Goal: Task Accomplishment & Management: Use online tool/utility

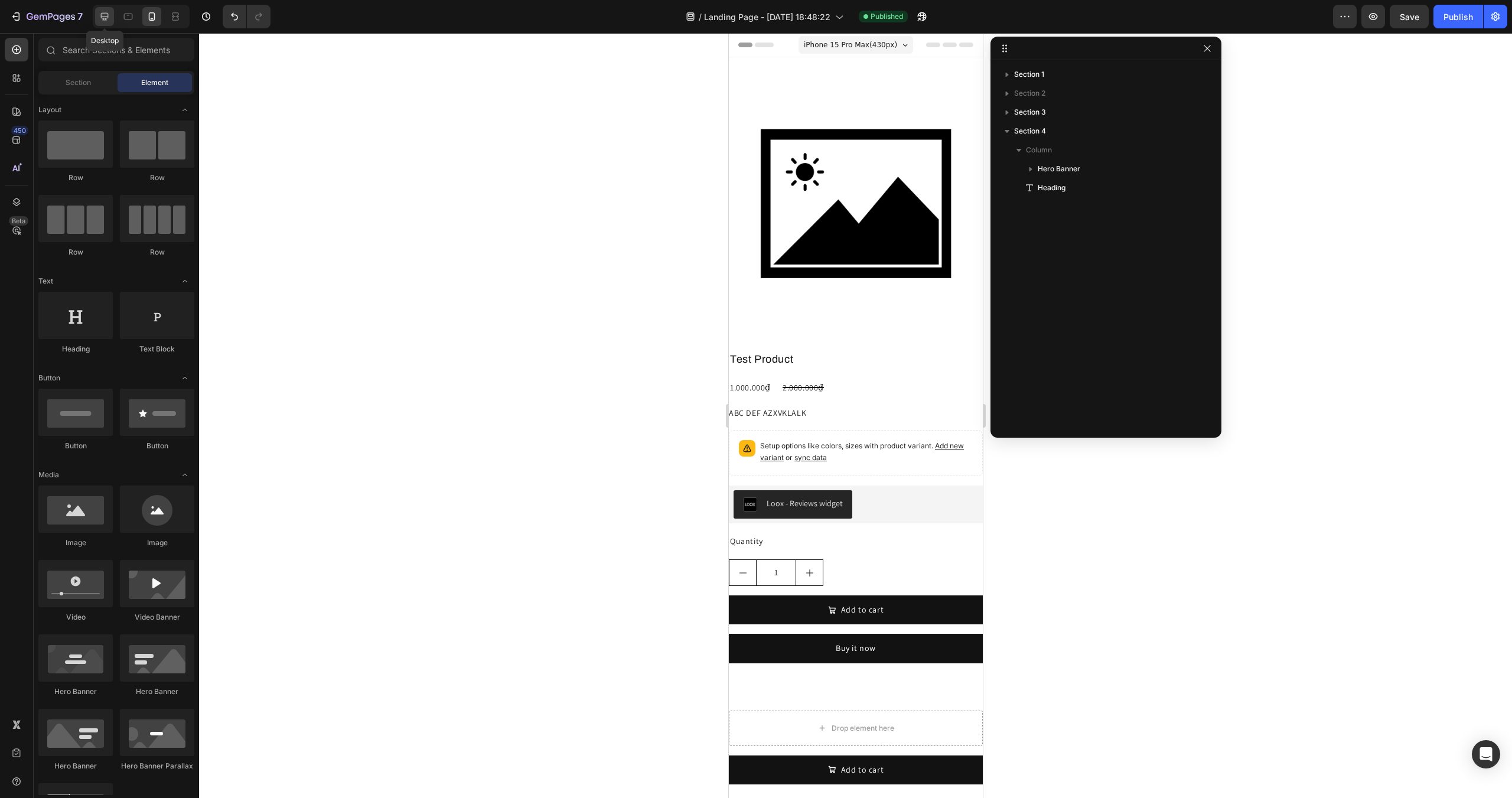
click at [105, 15] on icon at bounding box center [104, 16] width 12 height 12
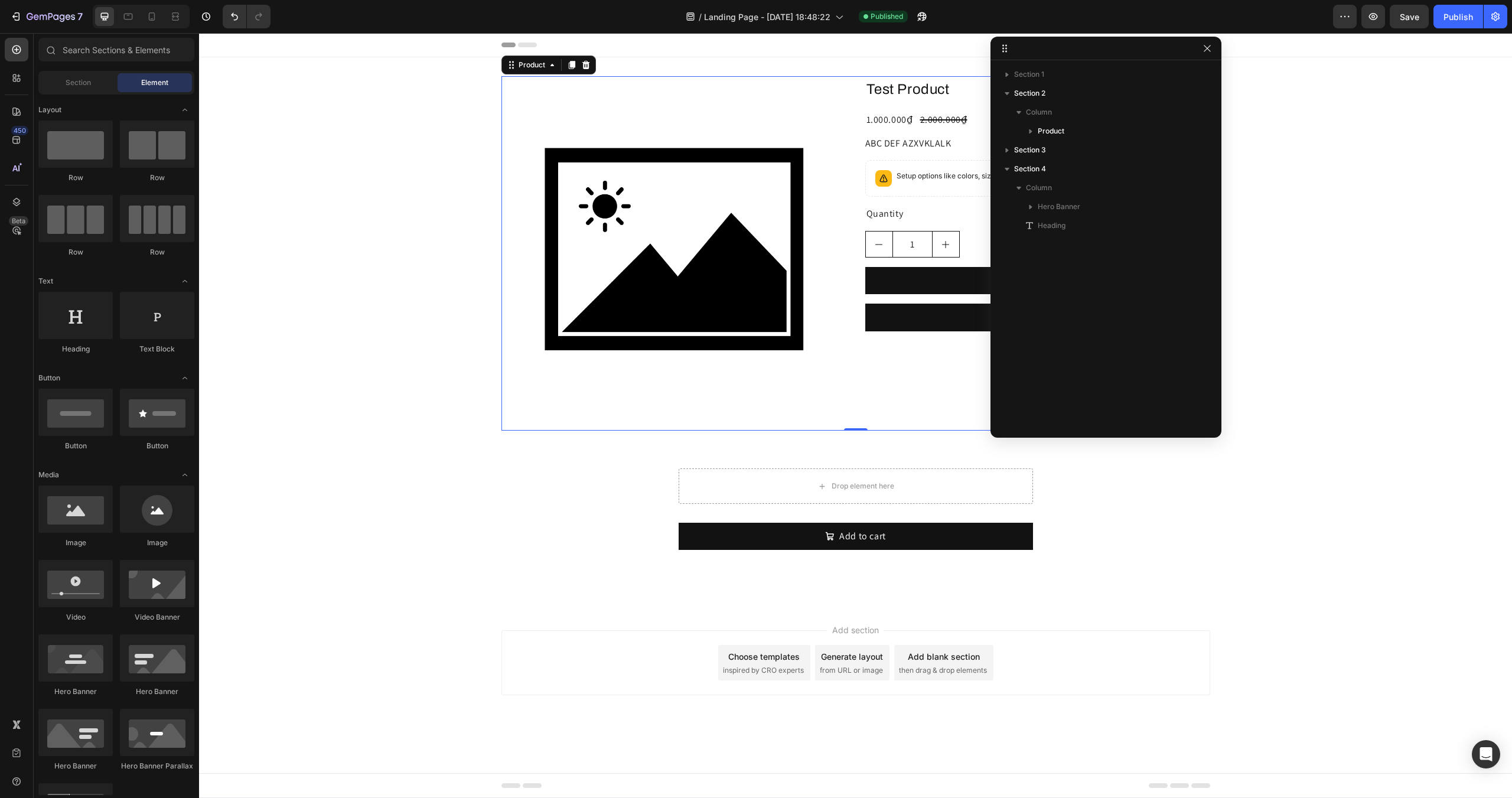
click at [880, 414] on div "Test Product Product Title 1.000.000₫ Product Price Product Price 2.000.000₫ Pr…" at bounding box center [1038, 254] width 345 height 355
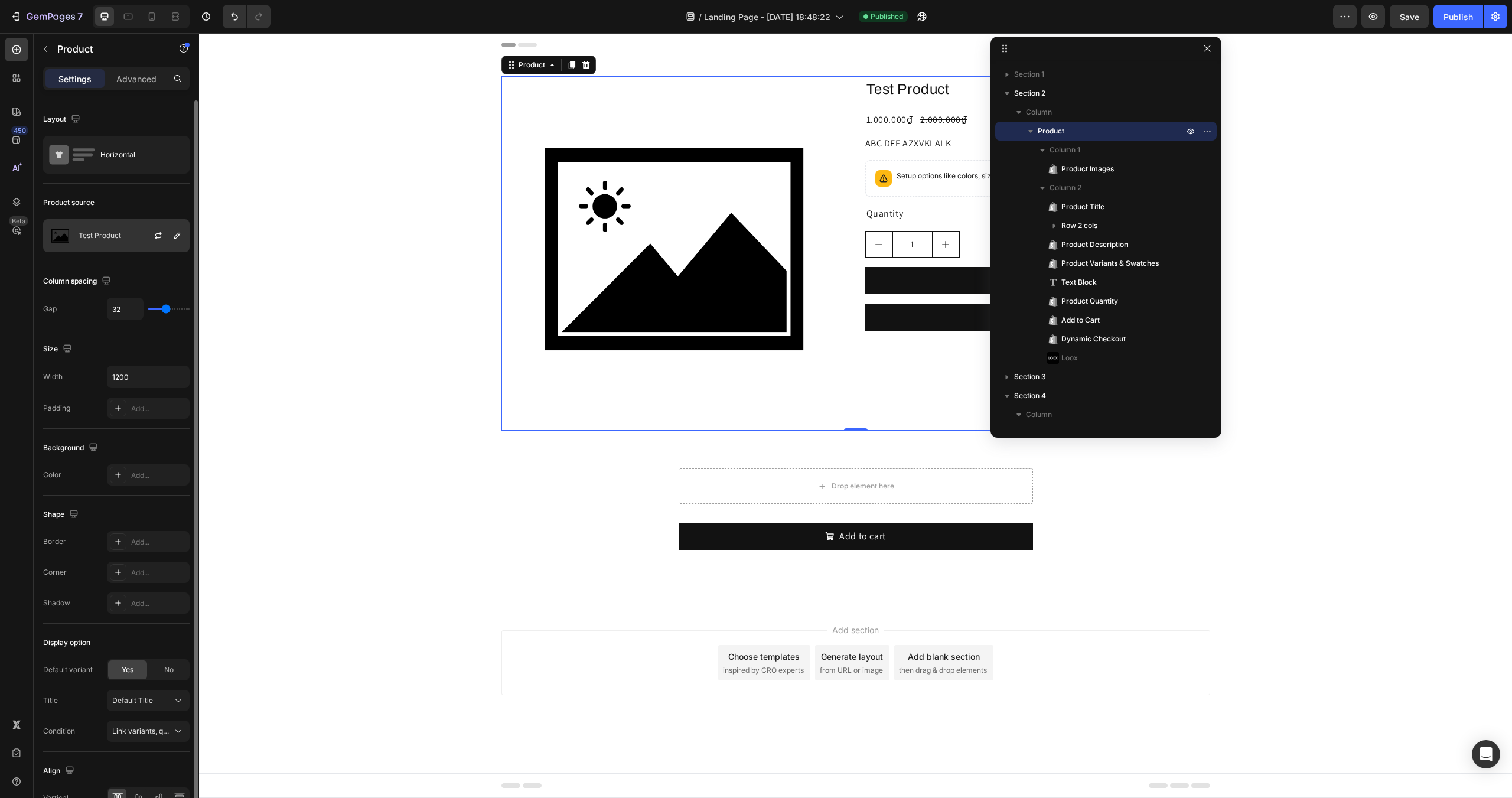
click at [114, 239] on p "Test Product" at bounding box center [100, 235] width 43 height 8
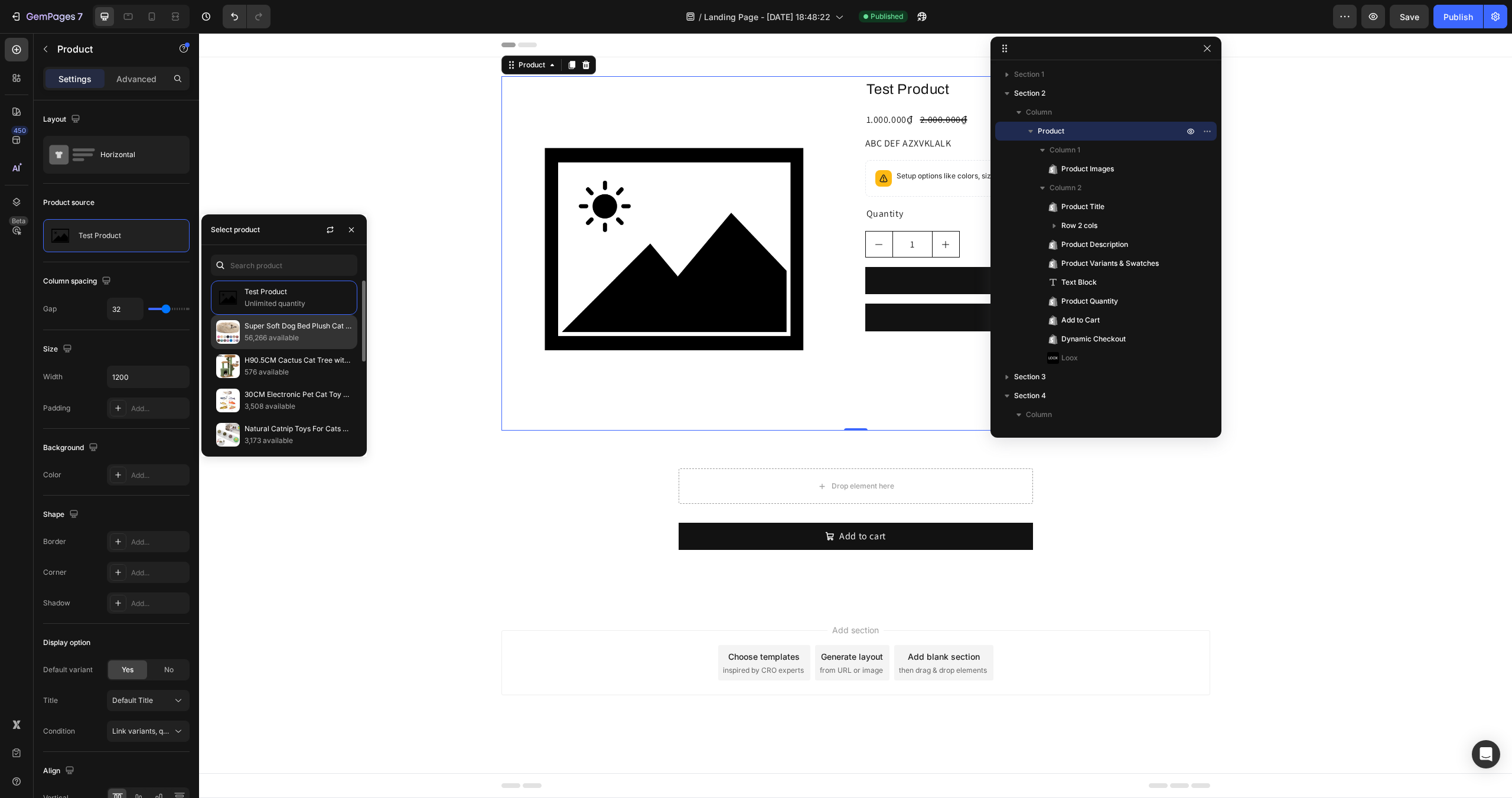
click at [277, 329] on p "Super Soft Dog Bed Plush Cat Mat Dog Beds For Large Dogs Bed Labradors House Ro…" at bounding box center [298, 326] width 107 height 12
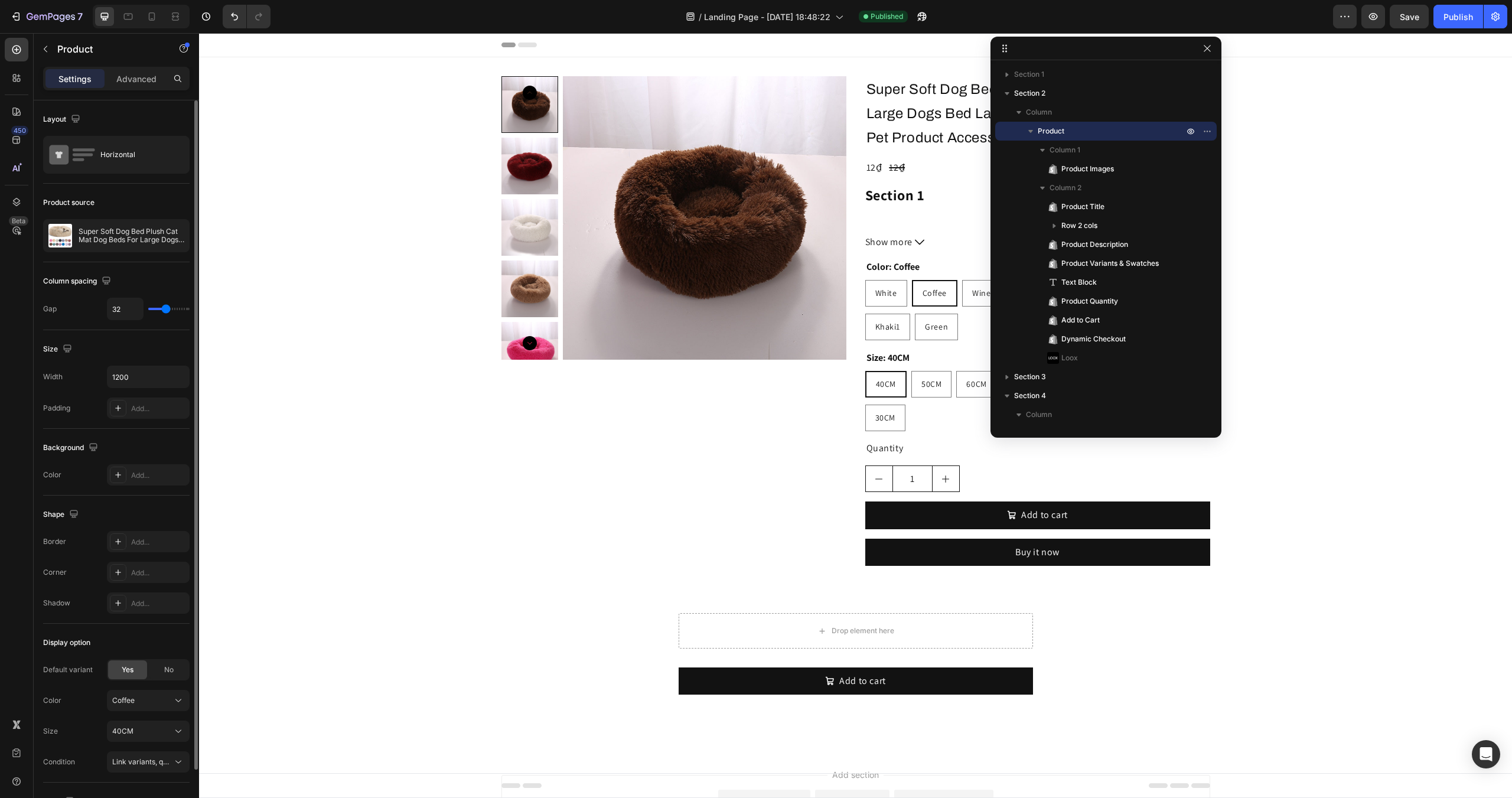
click at [142, 203] on div "Product source" at bounding box center [116, 203] width 146 height 19
click at [126, 162] on div "Horizontal" at bounding box center [136, 154] width 72 height 27
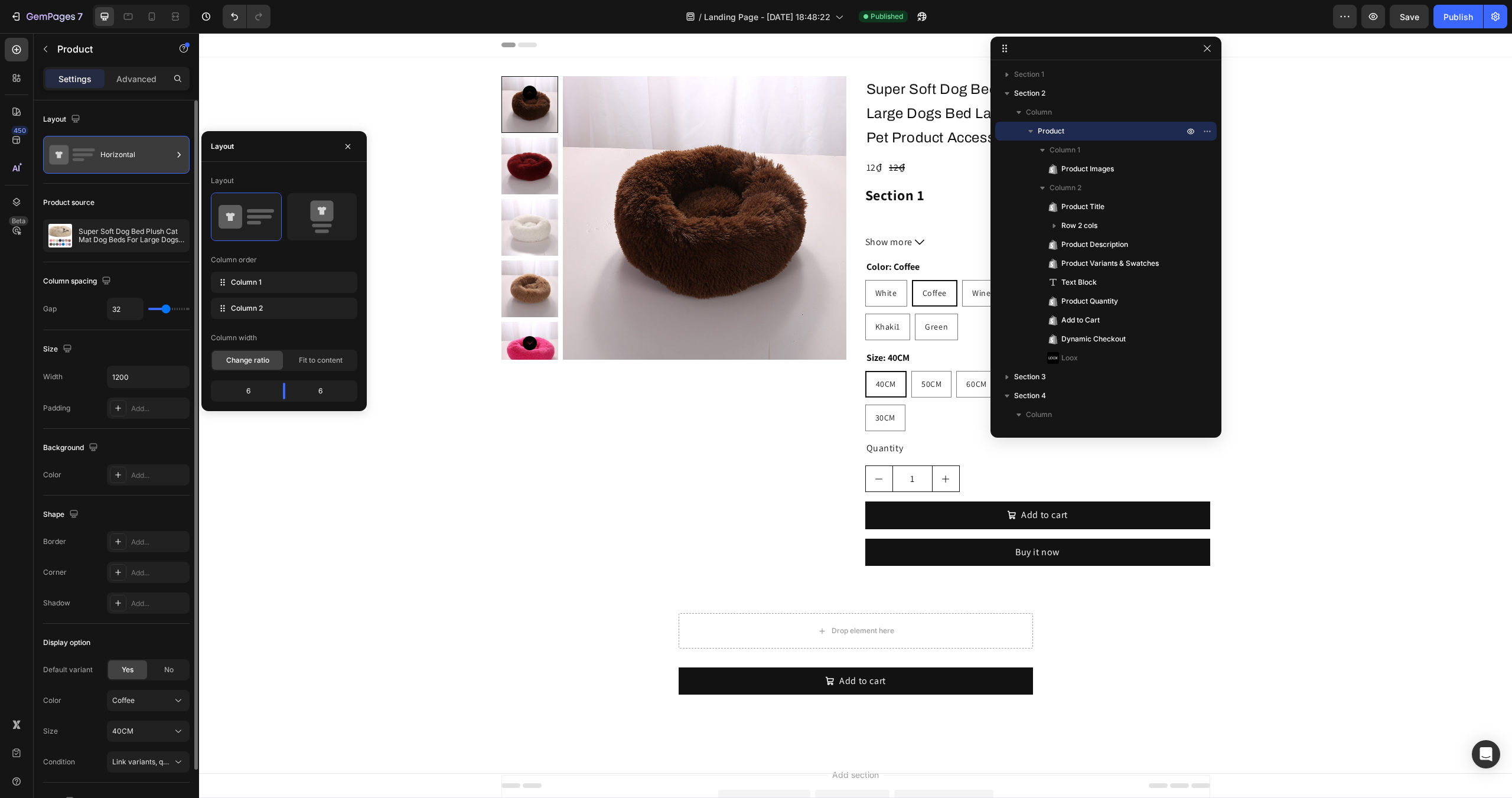
click at [126, 162] on div "Horizontal" at bounding box center [136, 154] width 72 height 27
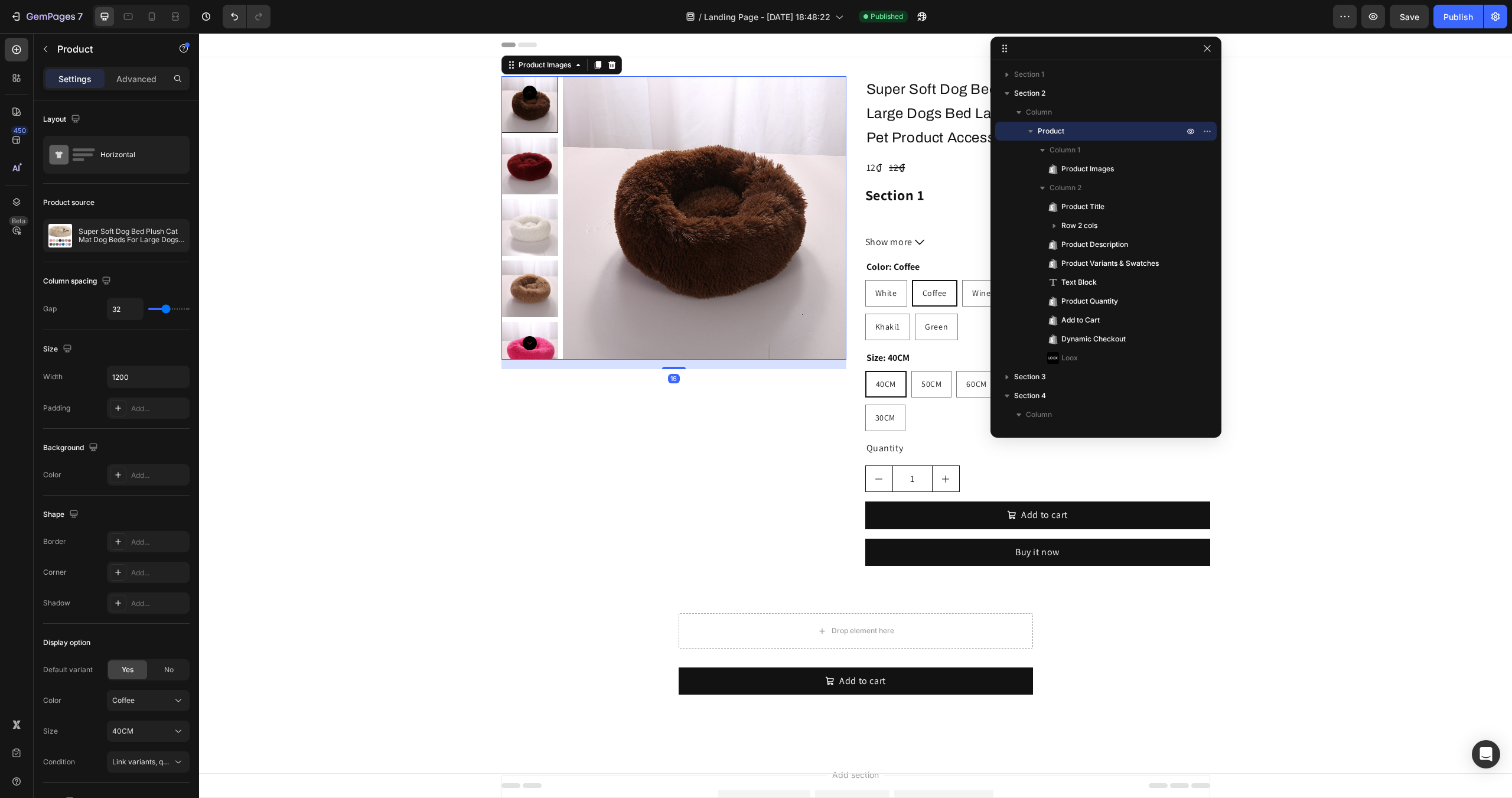
click at [610, 229] on img at bounding box center [704, 218] width 284 height 284
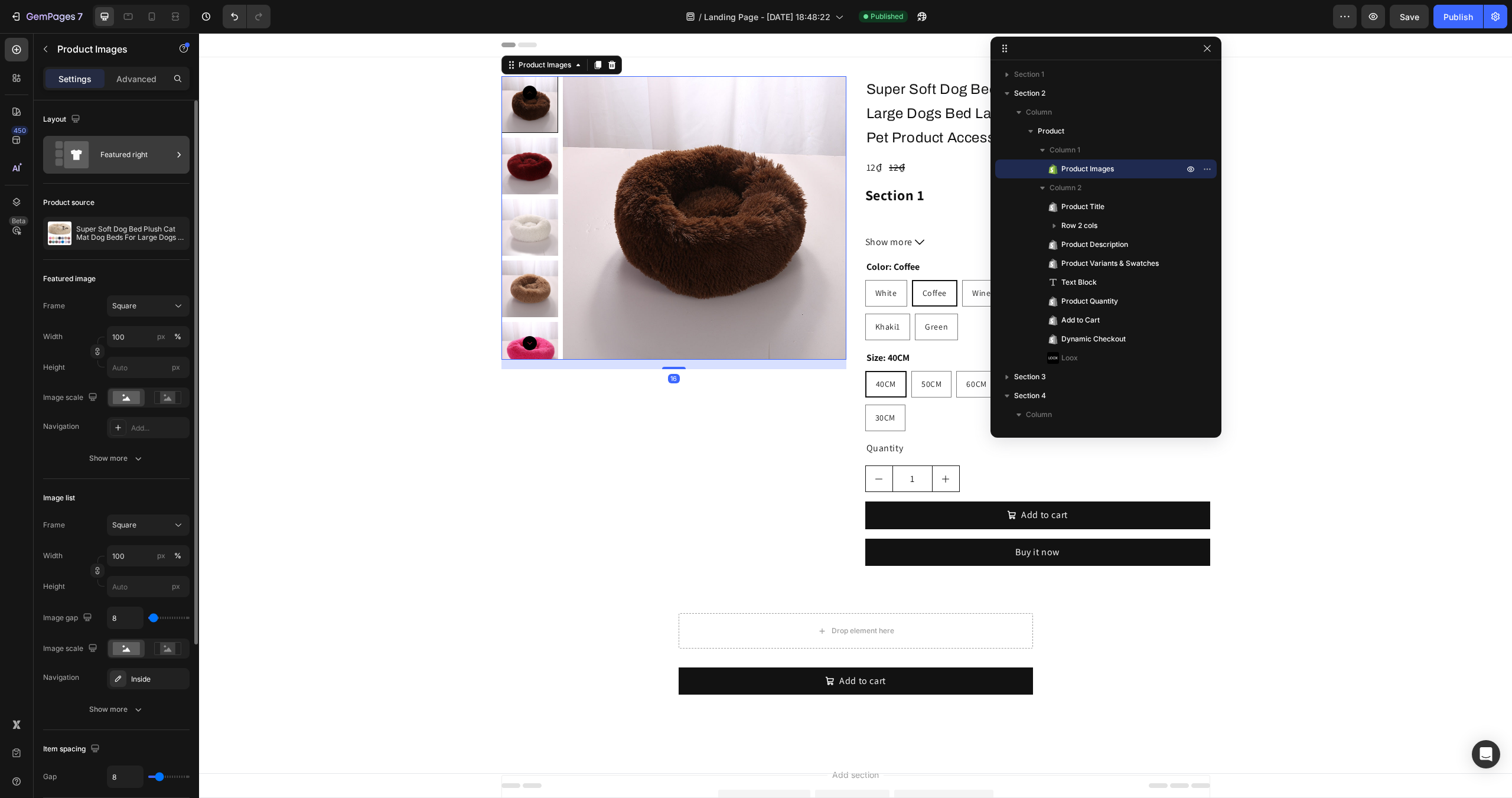
click at [126, 167] on div "Featured right" at bounding box center [136, 154] width 72 height 27
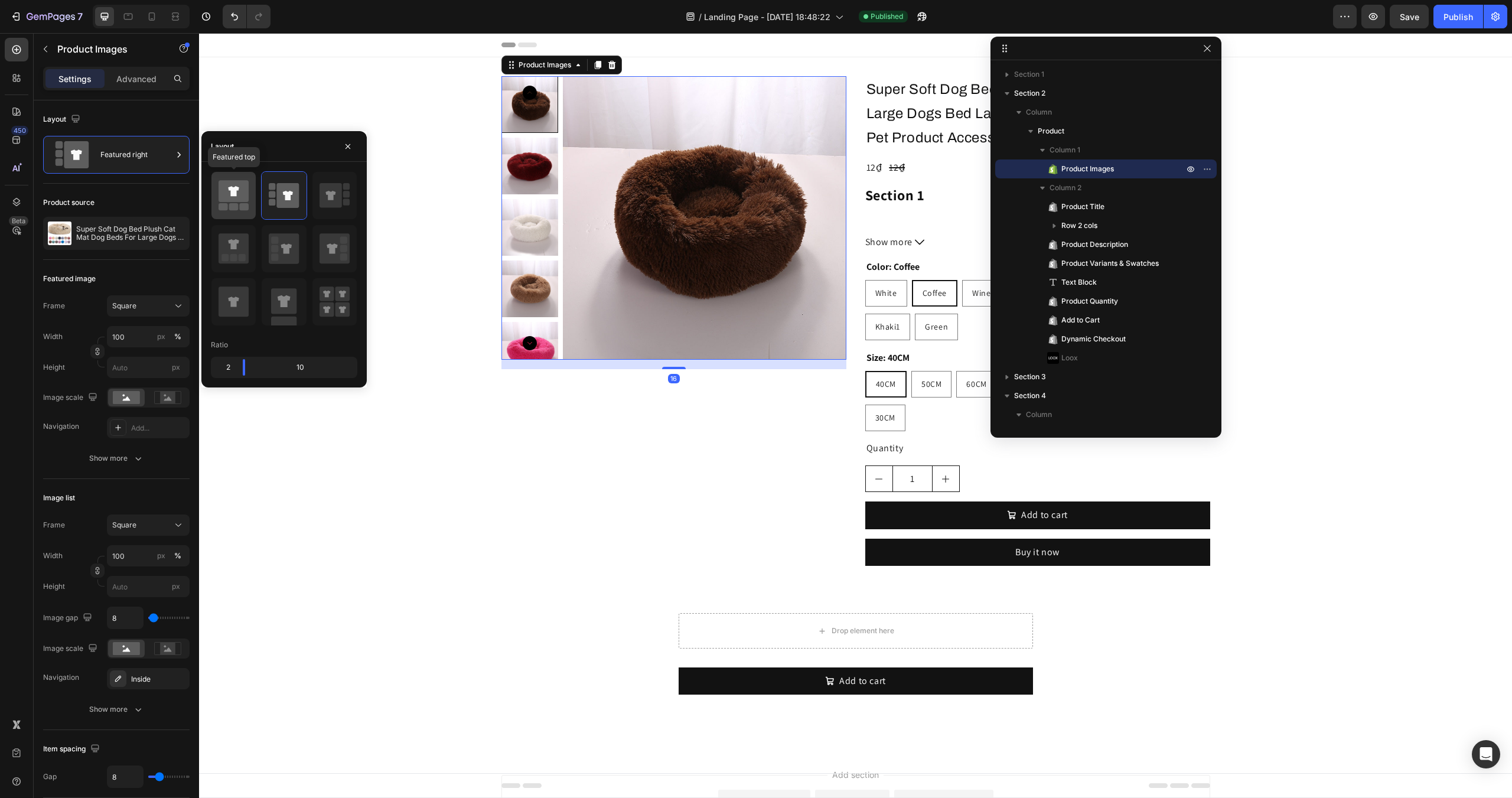
click at [232, 196] on icon at bounding box center [232, 190] width 10 height 10
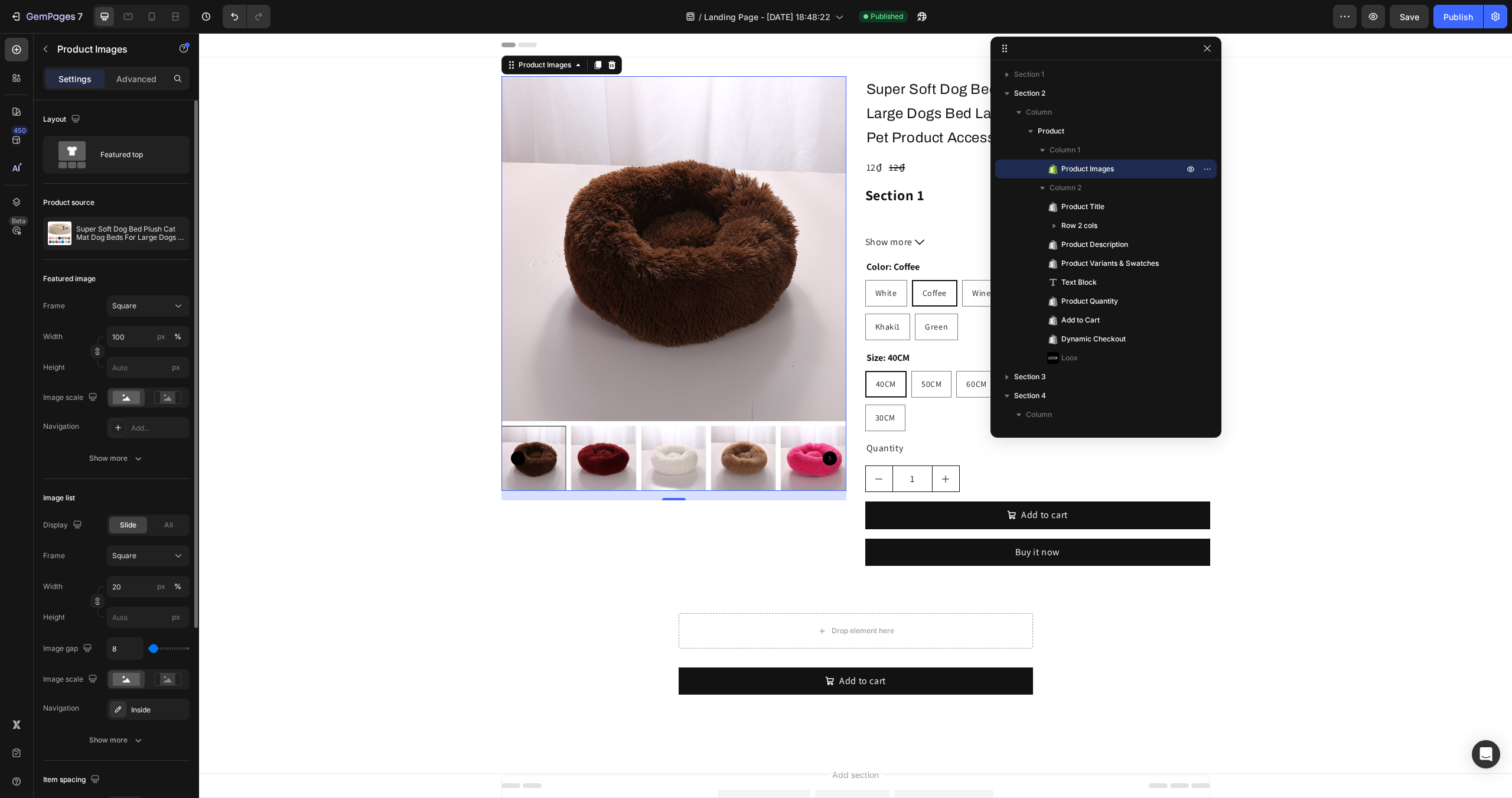
click at [142, 189] on div "Product source Super Soft Dog Bed Plush Cat Mat Dog Beds For Large Dogs Bed Lab…" at bounding box center [116, 222] width 146 height 77
click at [88, 455] on button "Show more" at bounding box center [116, 458] width 146 height 21
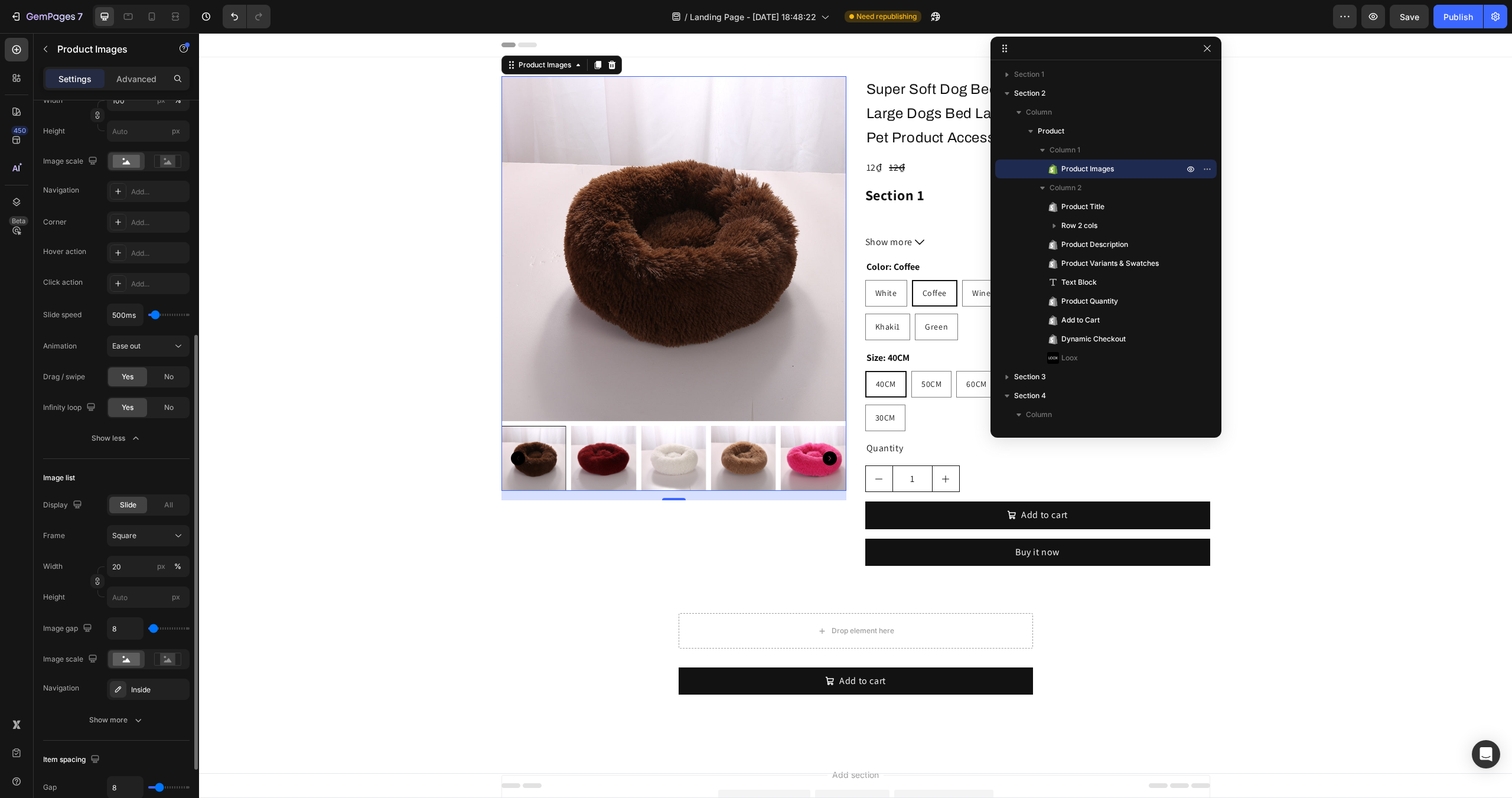
scroll to position [296, 0]
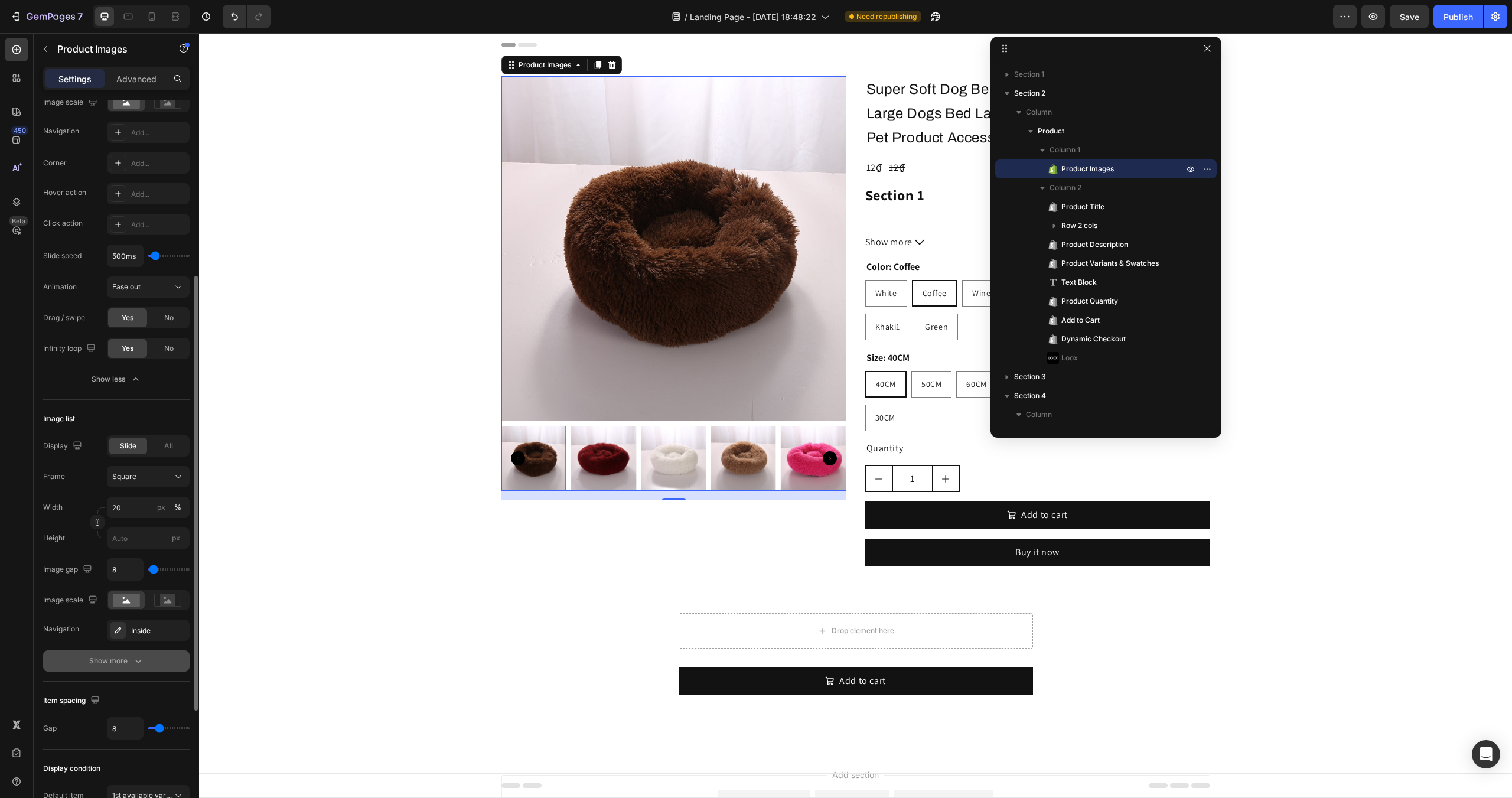
click at [85, 659] on button "Show more" at bounding box center [116, 661] width 146 height 21
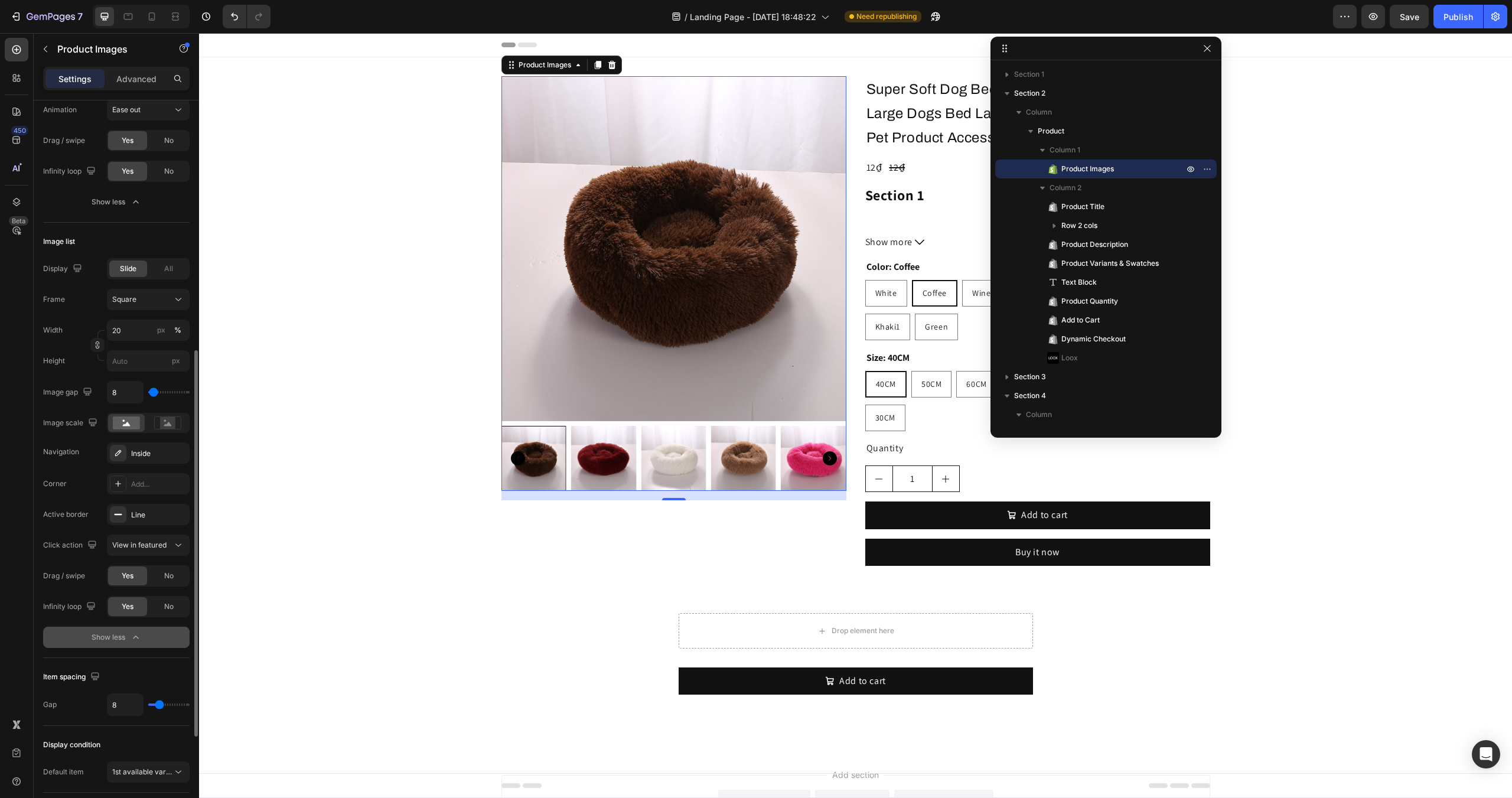
scroll to position [591, 0]
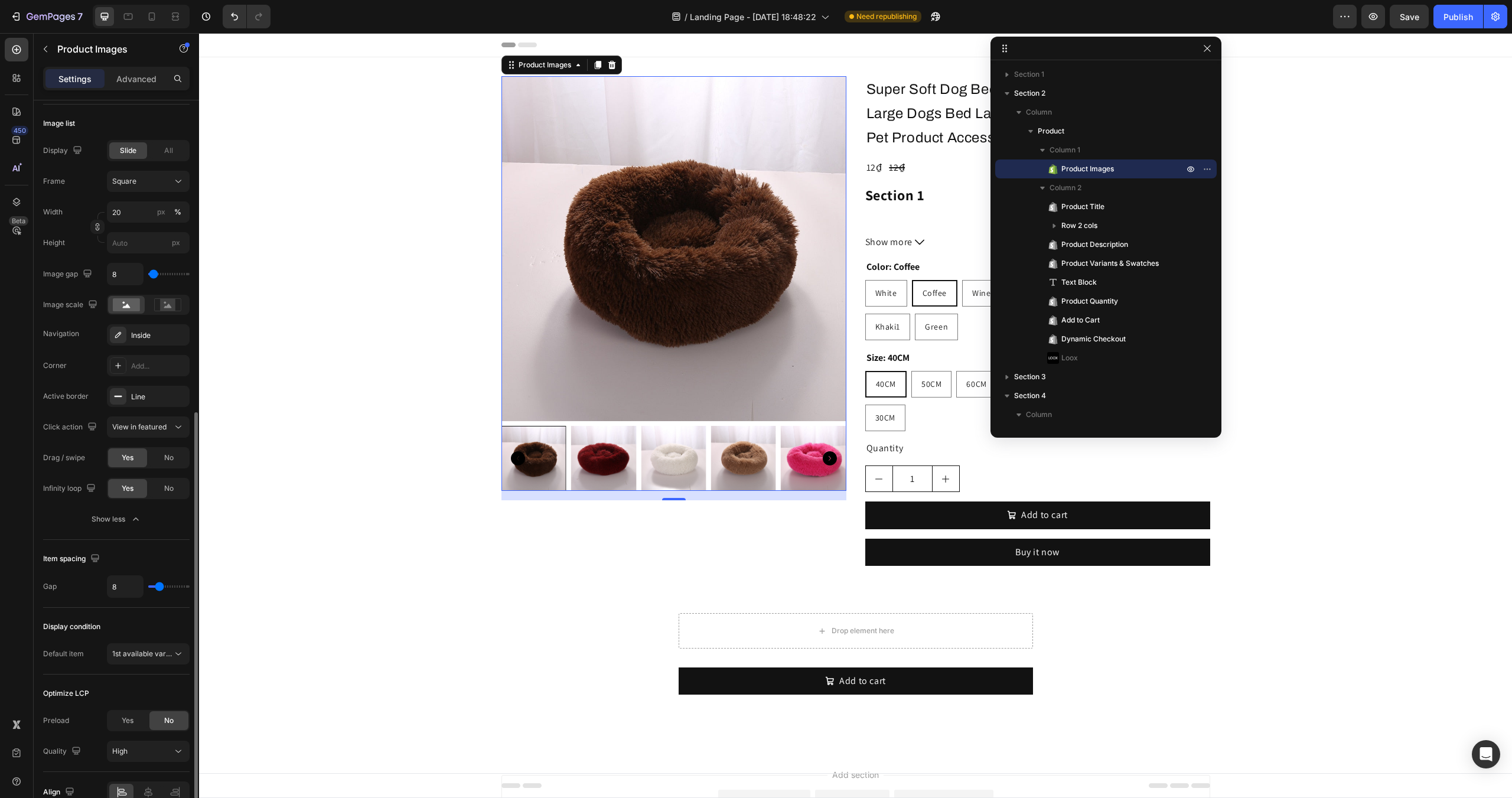
type input "0"
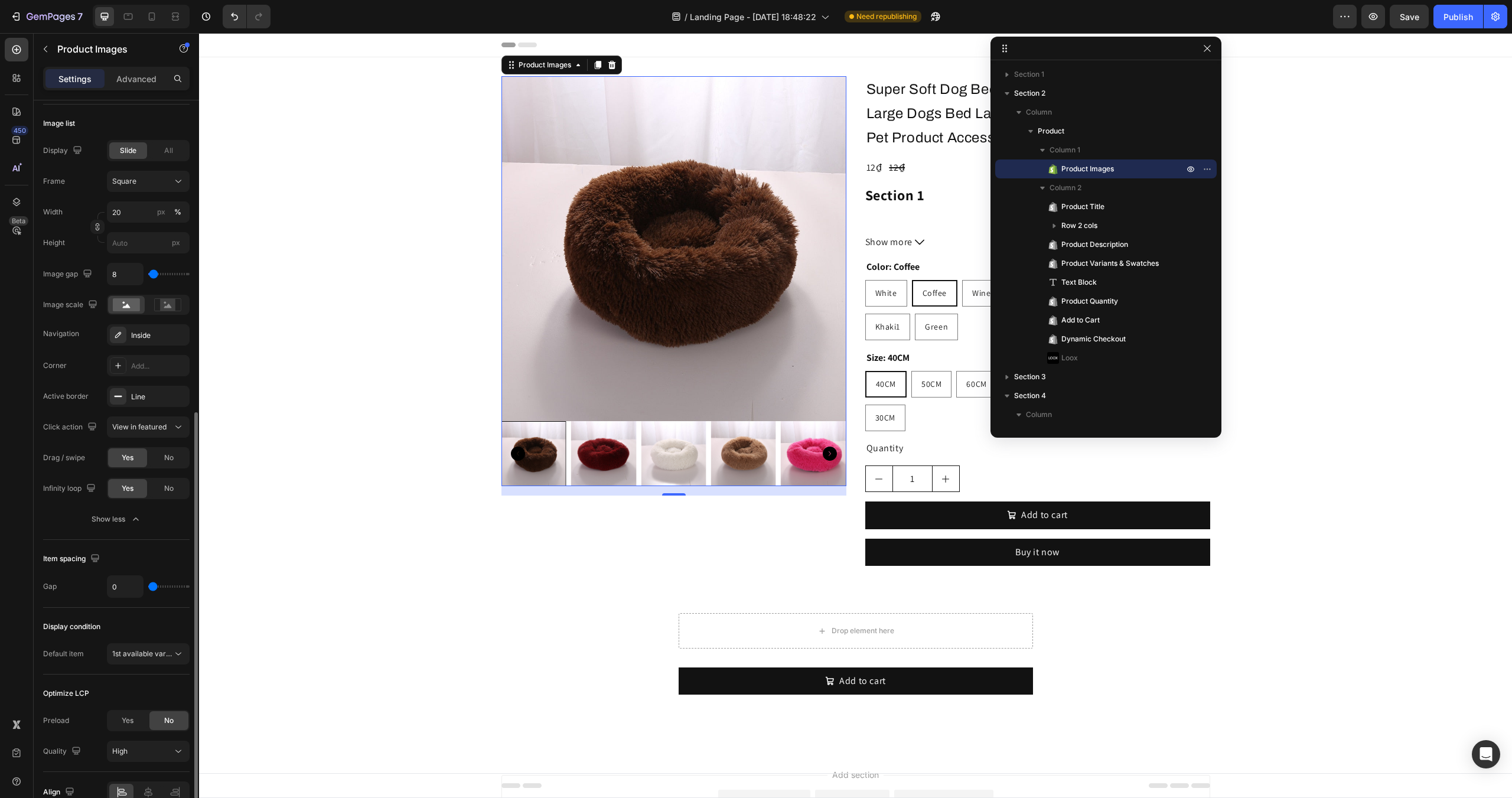
drag, startPoint x: 154, startPoint y: 586, endPoint x: 136, endPoint y: 586, distance: 18.0
type input "0"
click at [148, 586] on input "range" at bounding box center [169, 586] width 41 height 3
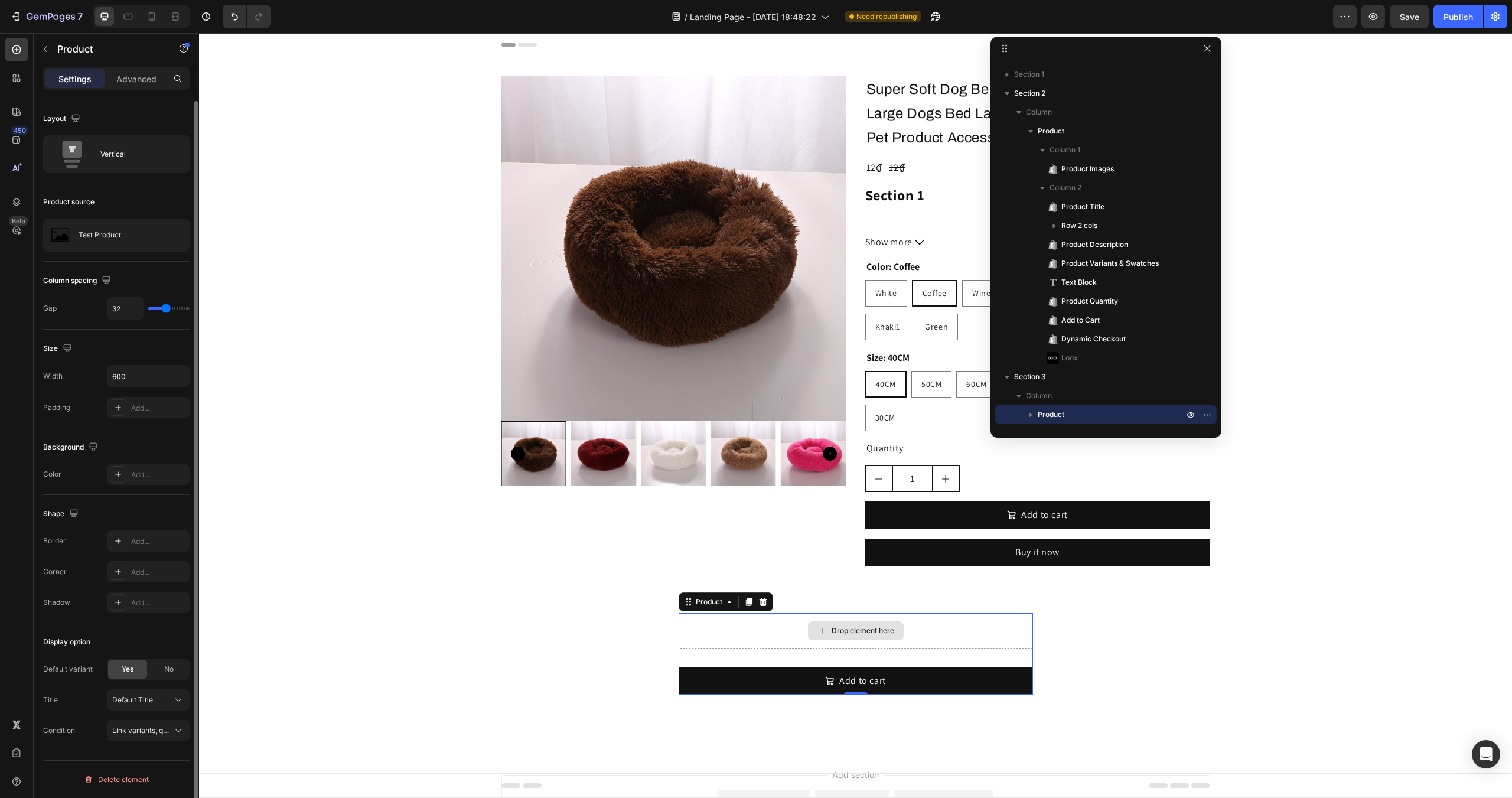
scroll to position [0, 0]
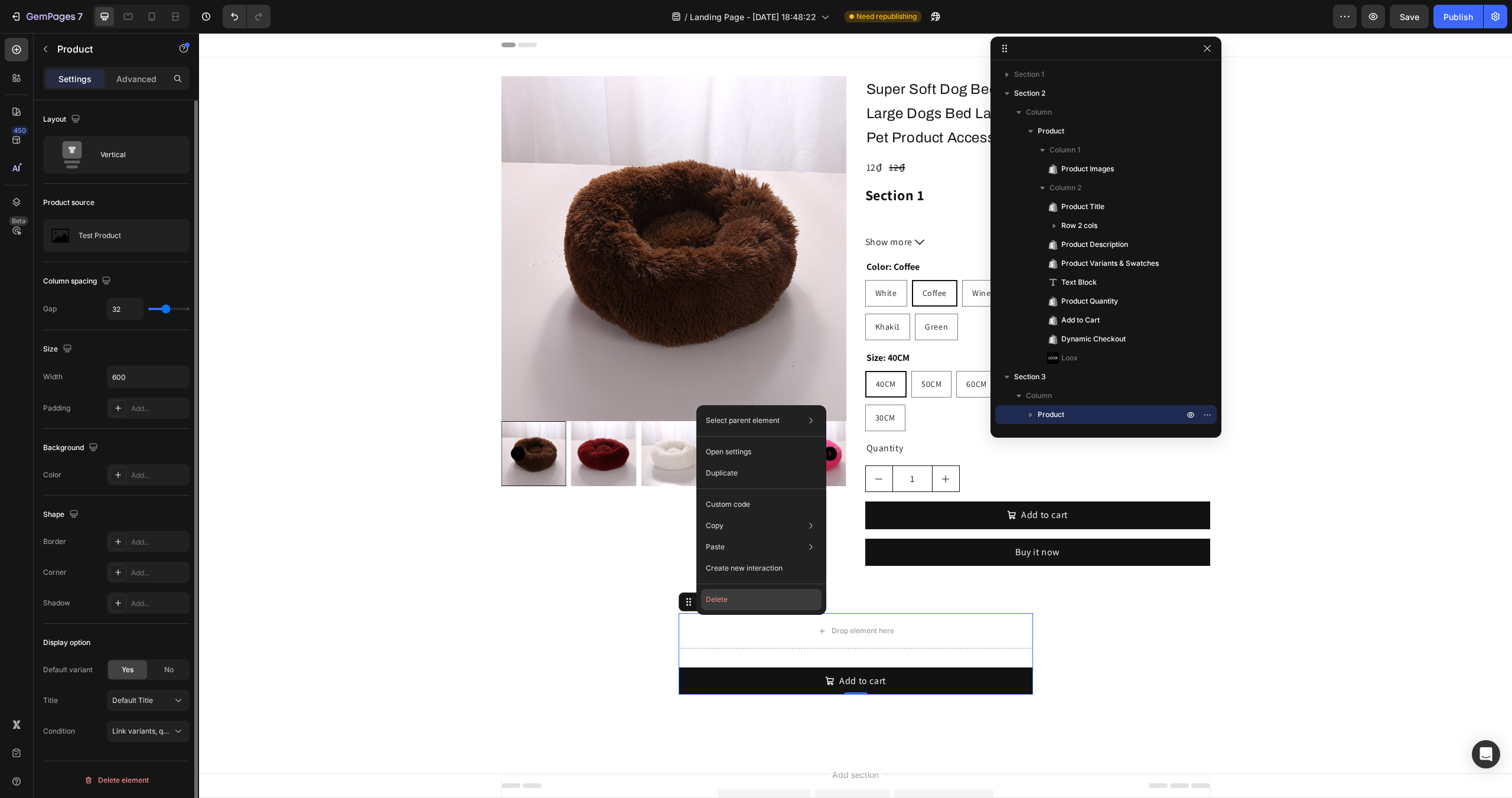
click at [724, 608] on button "Delete" at bounding box center [761, 599] width 120 height 21
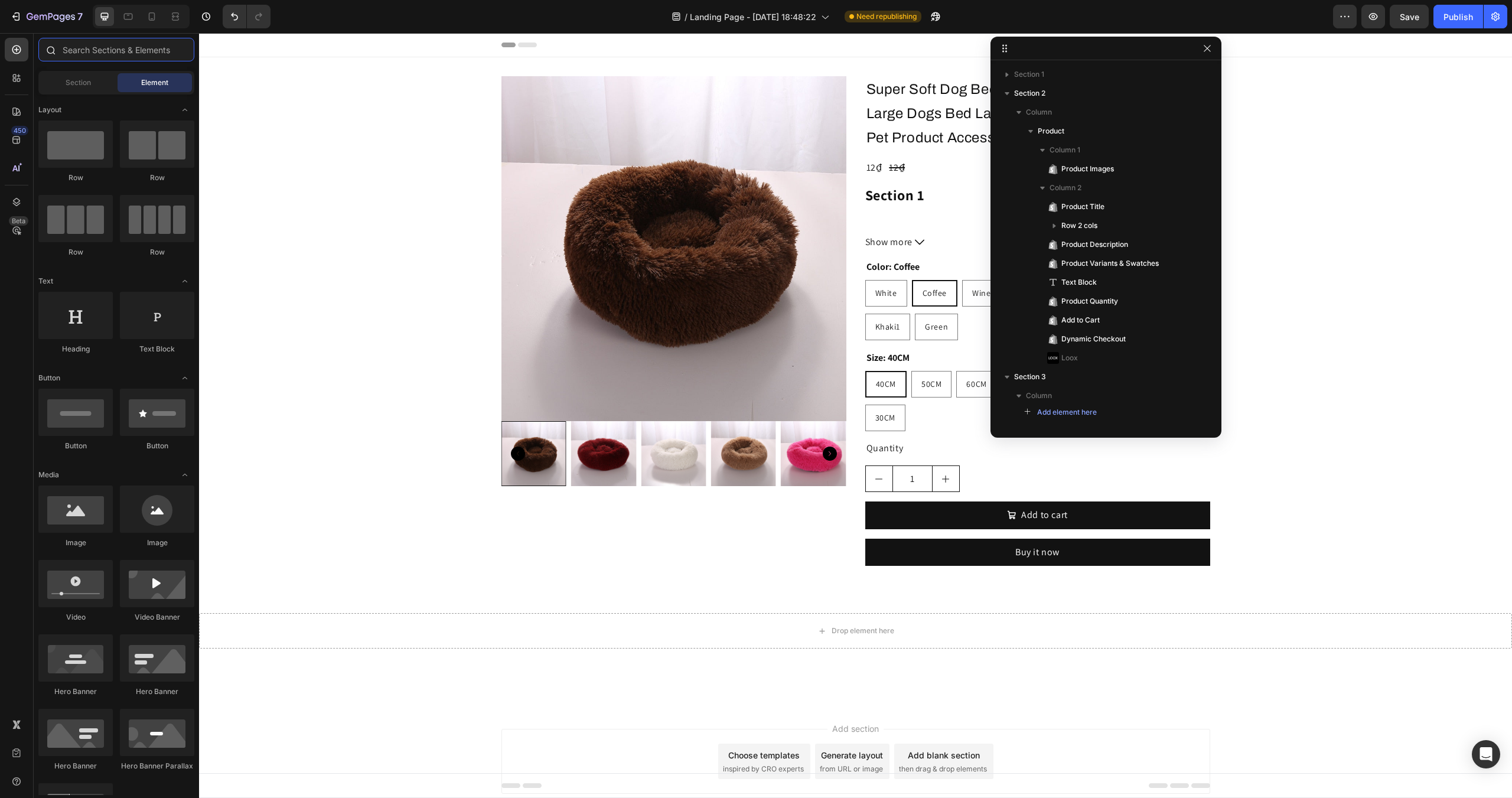
click at [93, 52] on input "text" at bounding box center [116, 49] width 156 height 23
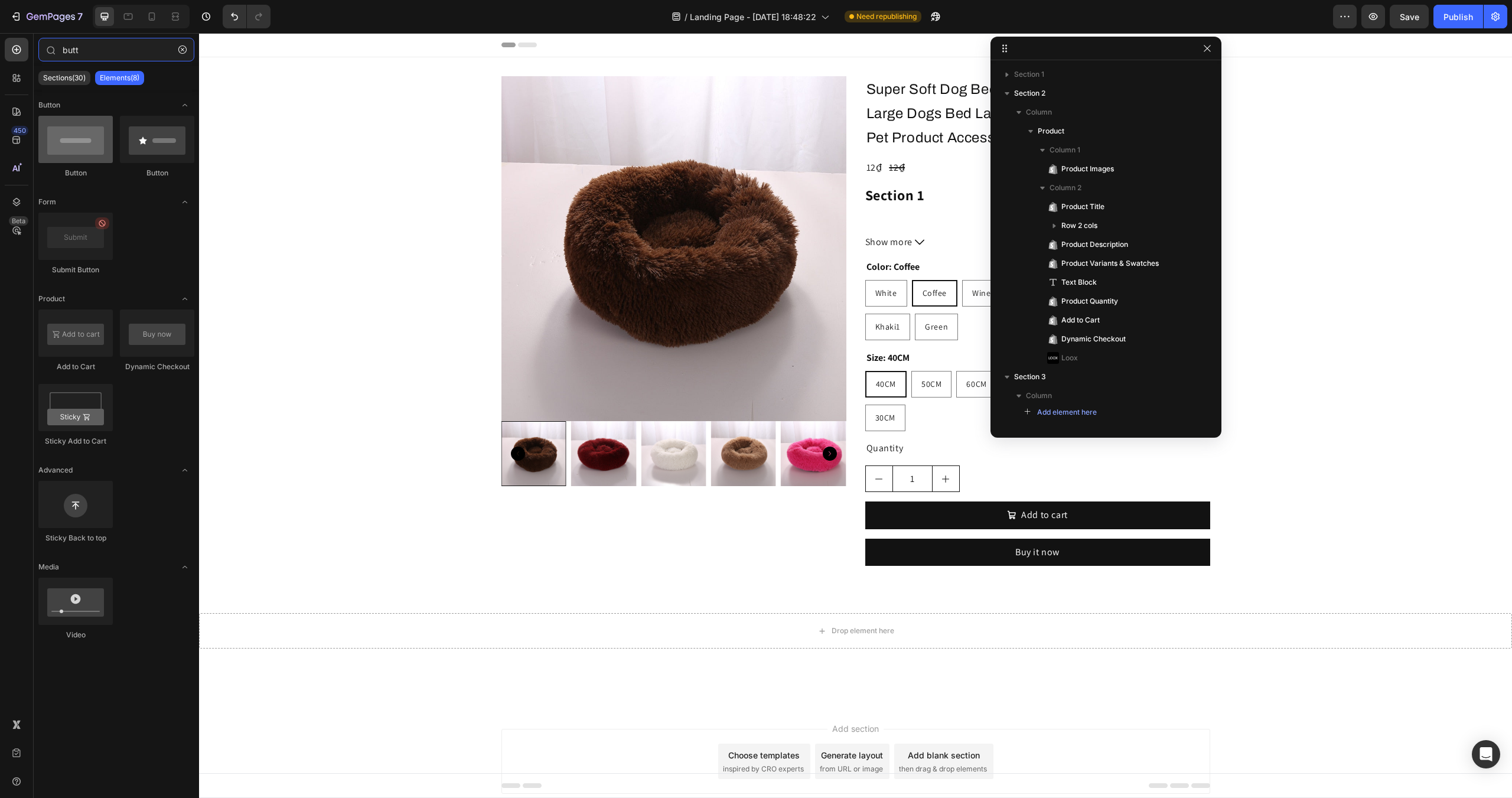
type input "butt"
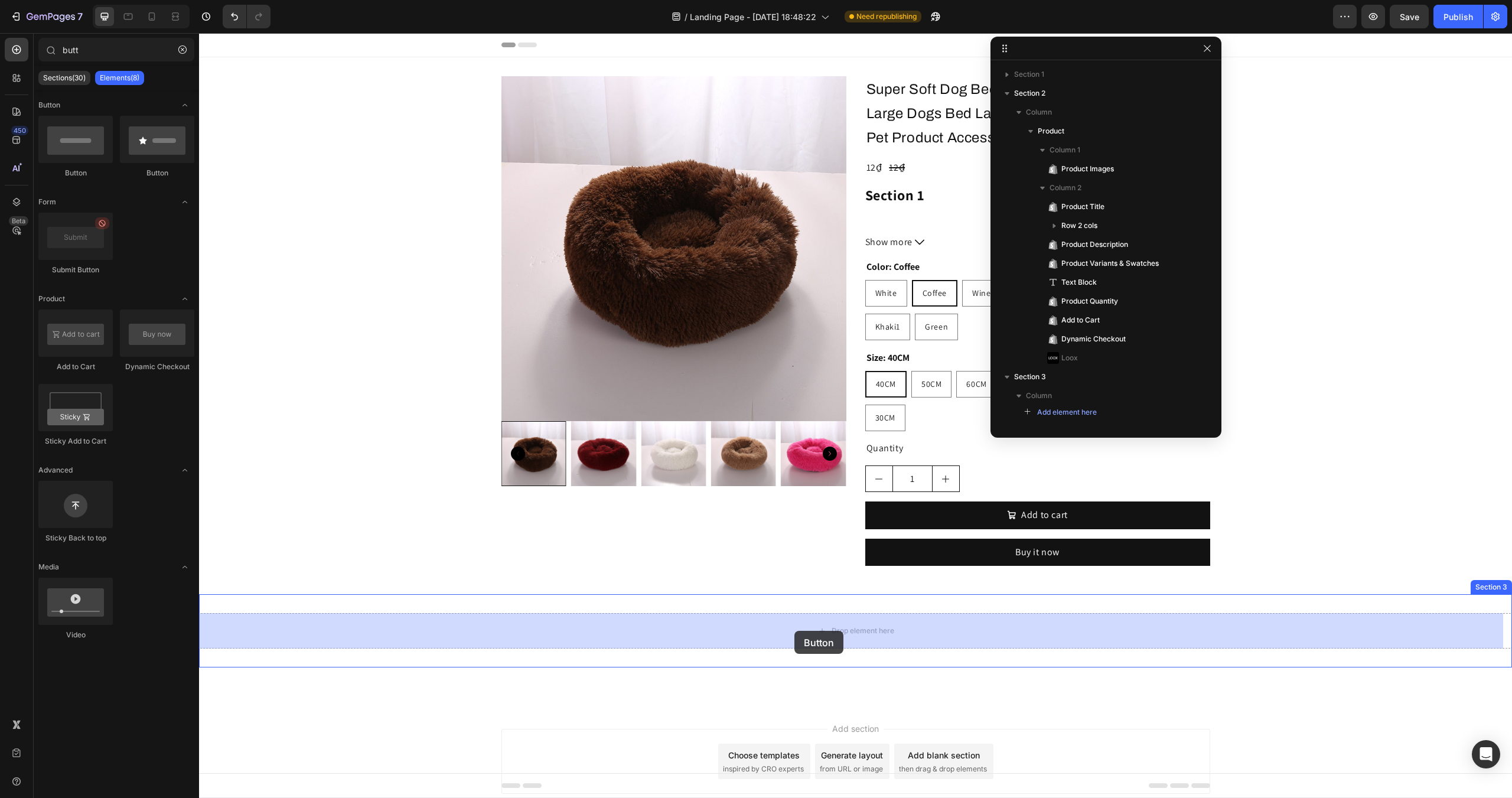
drag, startPoint x: 290, startPoint y: 181, endPoint x: 795, endPoint y: 631, distance: 676.4
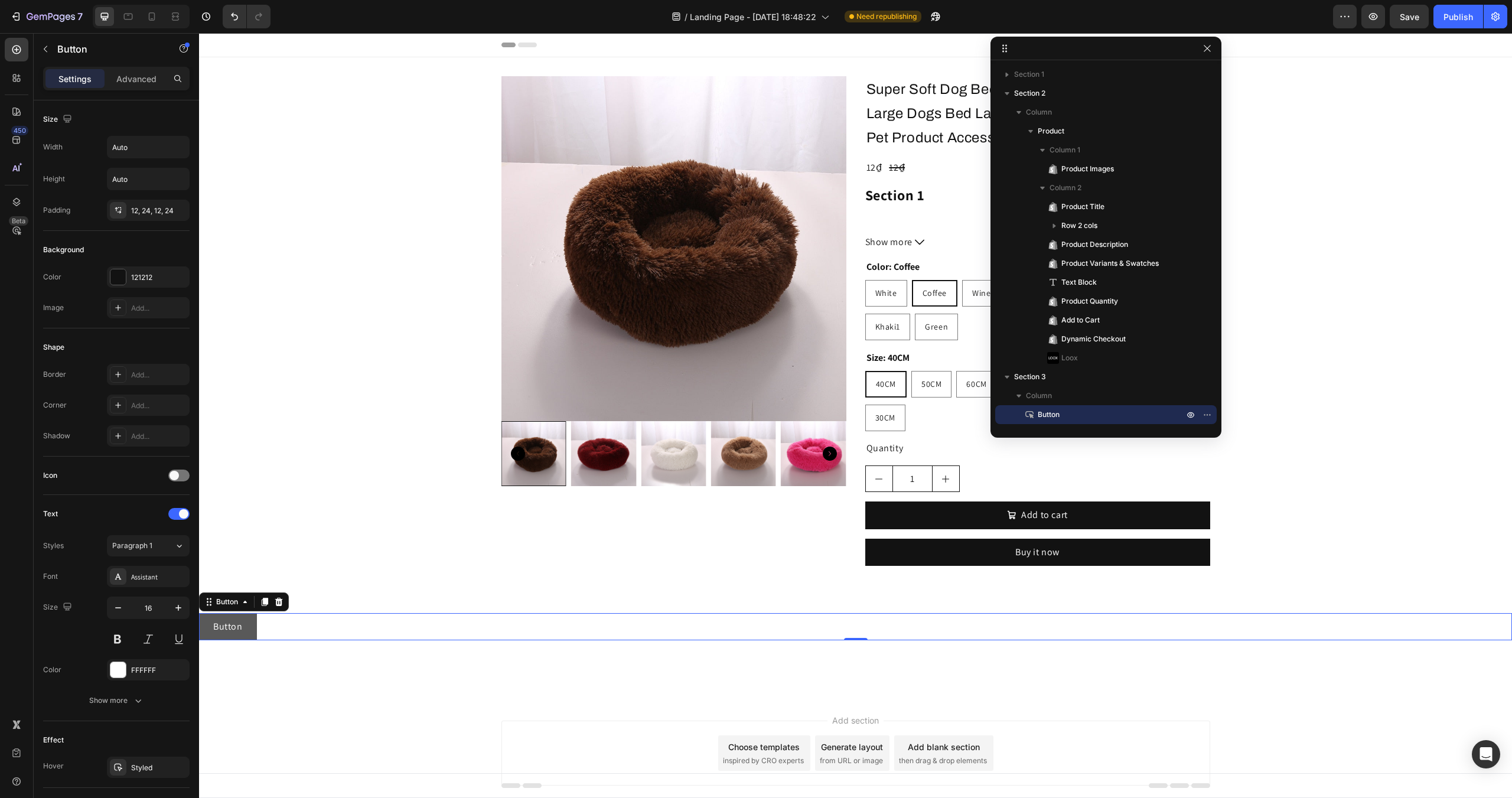
click at [249, 630] on button "Button" at bounding box center [228, 626] width 58 height 27
click at [16, 109] on icon at bounding box center [16, 111] width 8 height 8
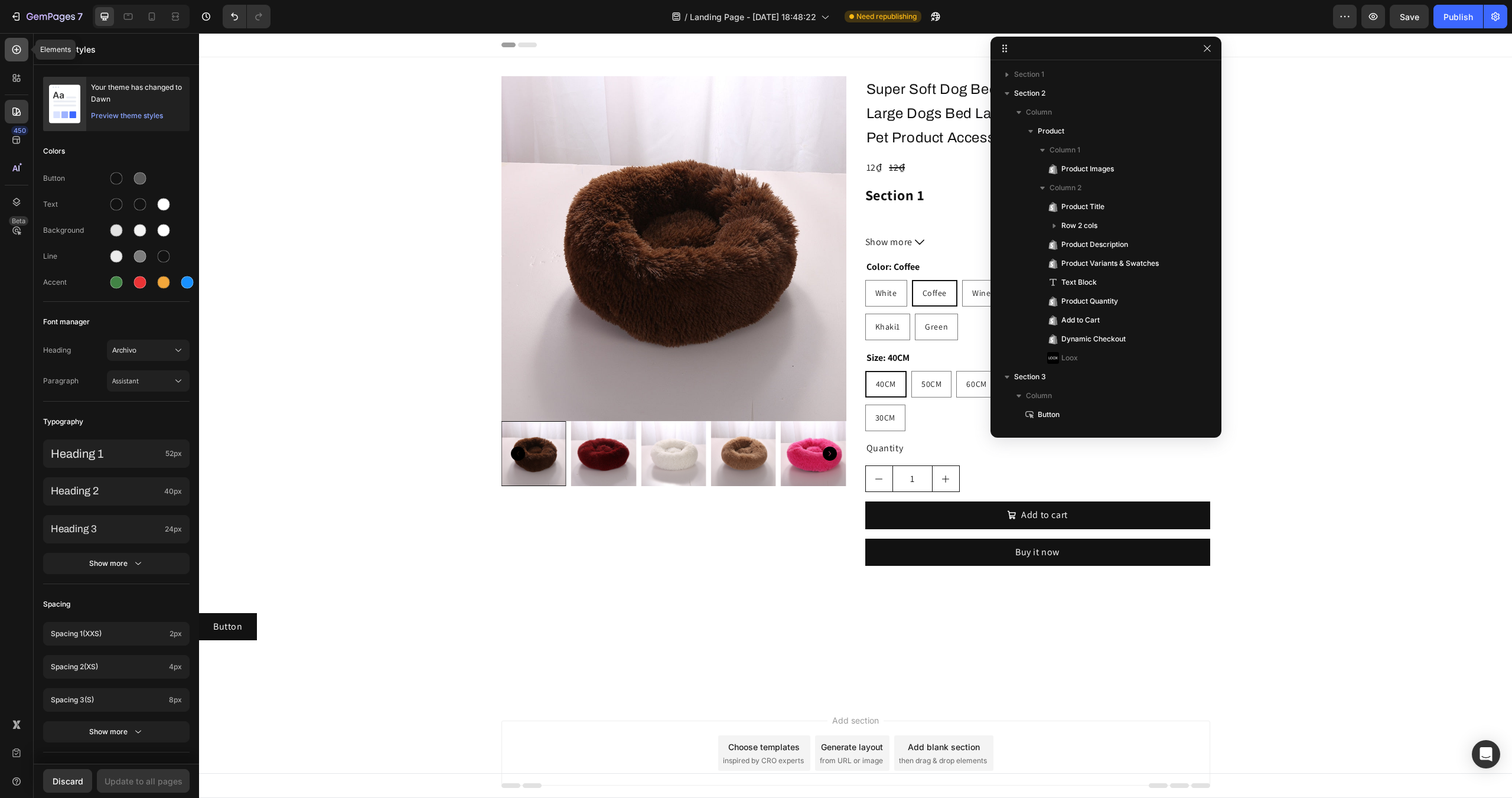
click at [22, 52] on div at bounding box center [16, 49] width 23 height 23
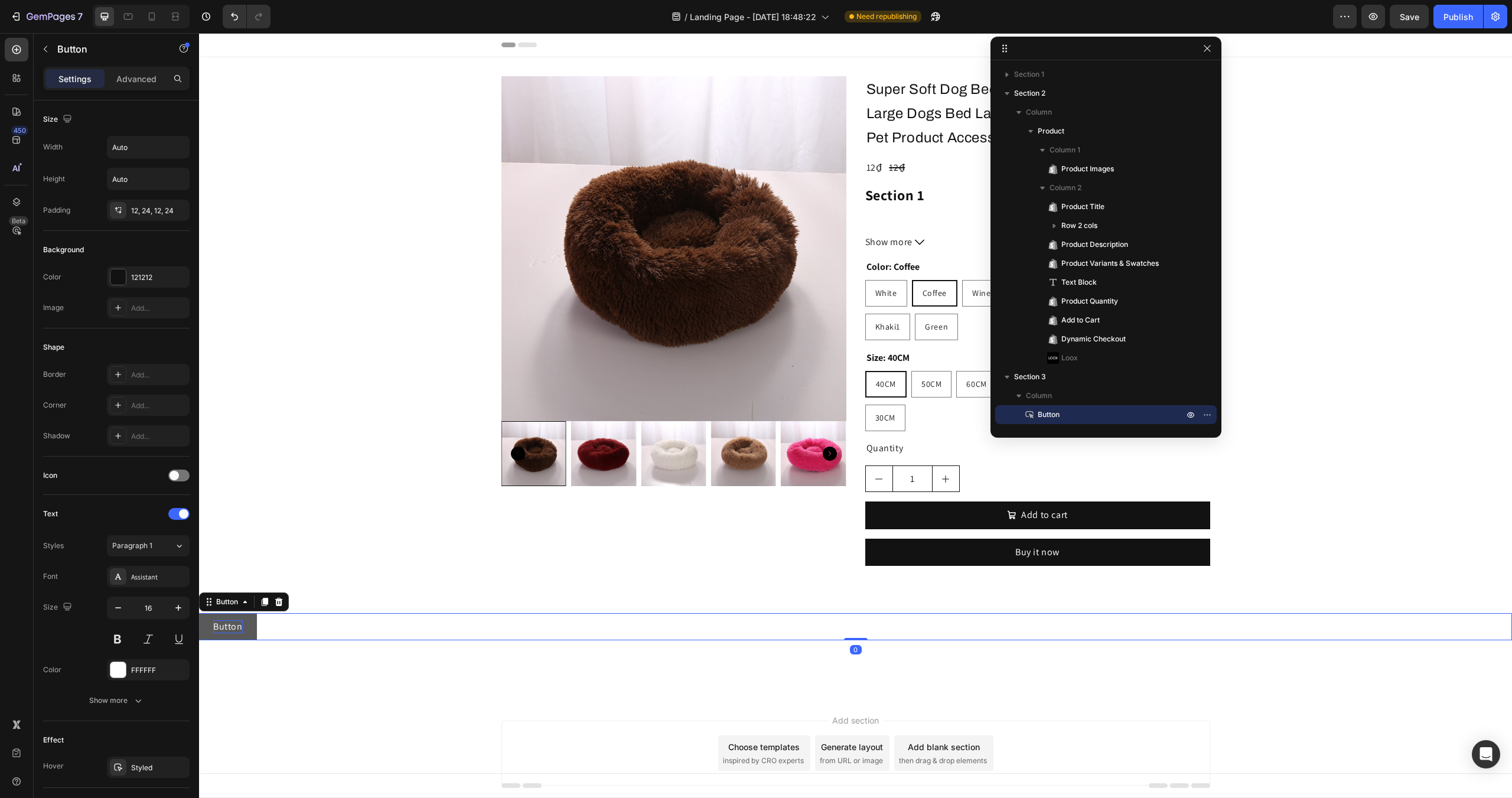
click at [227, 632] on p "Button" at bounding box center [229, 627] width 30 height 13
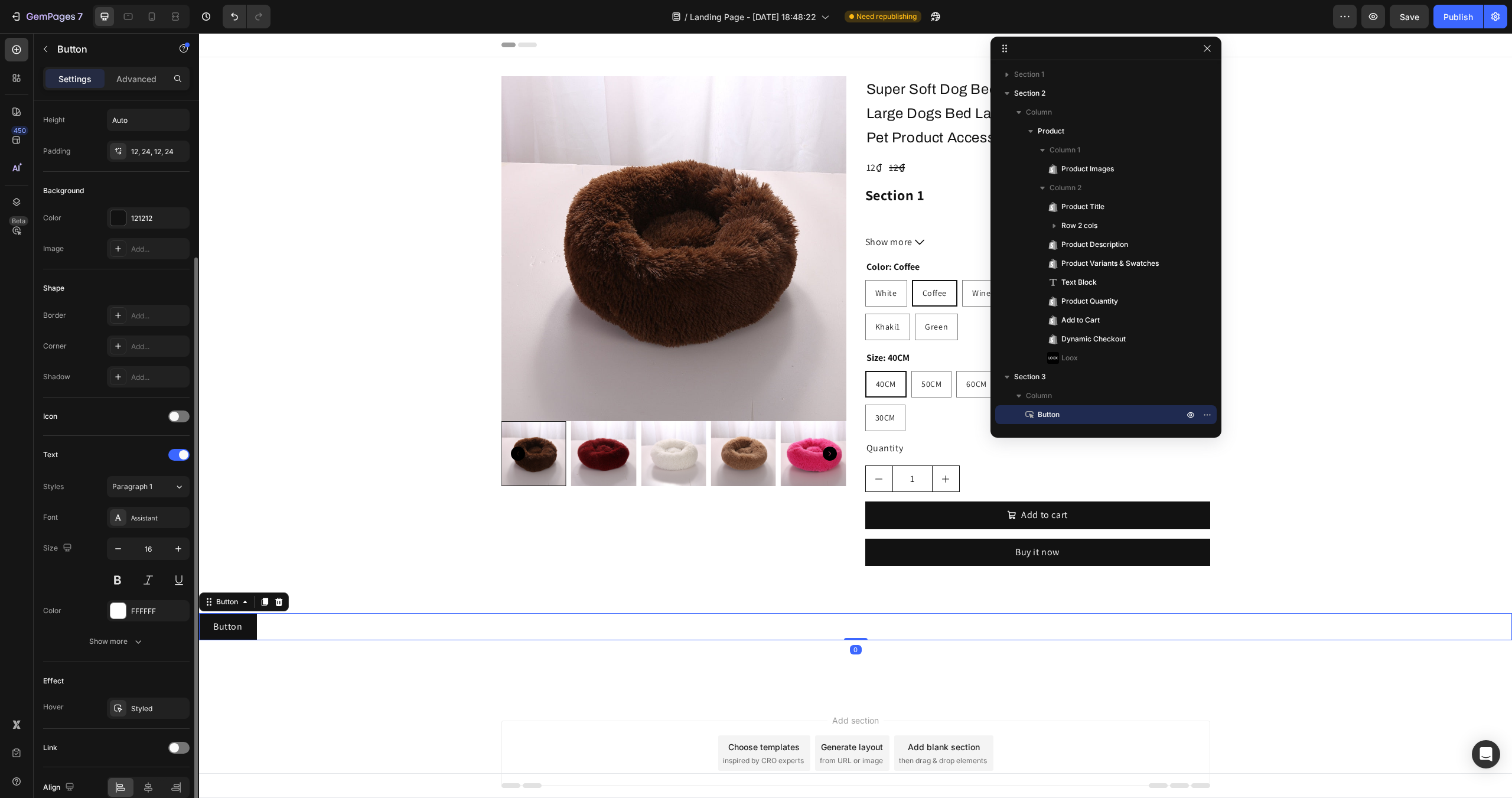
scroll to position [116, 0]
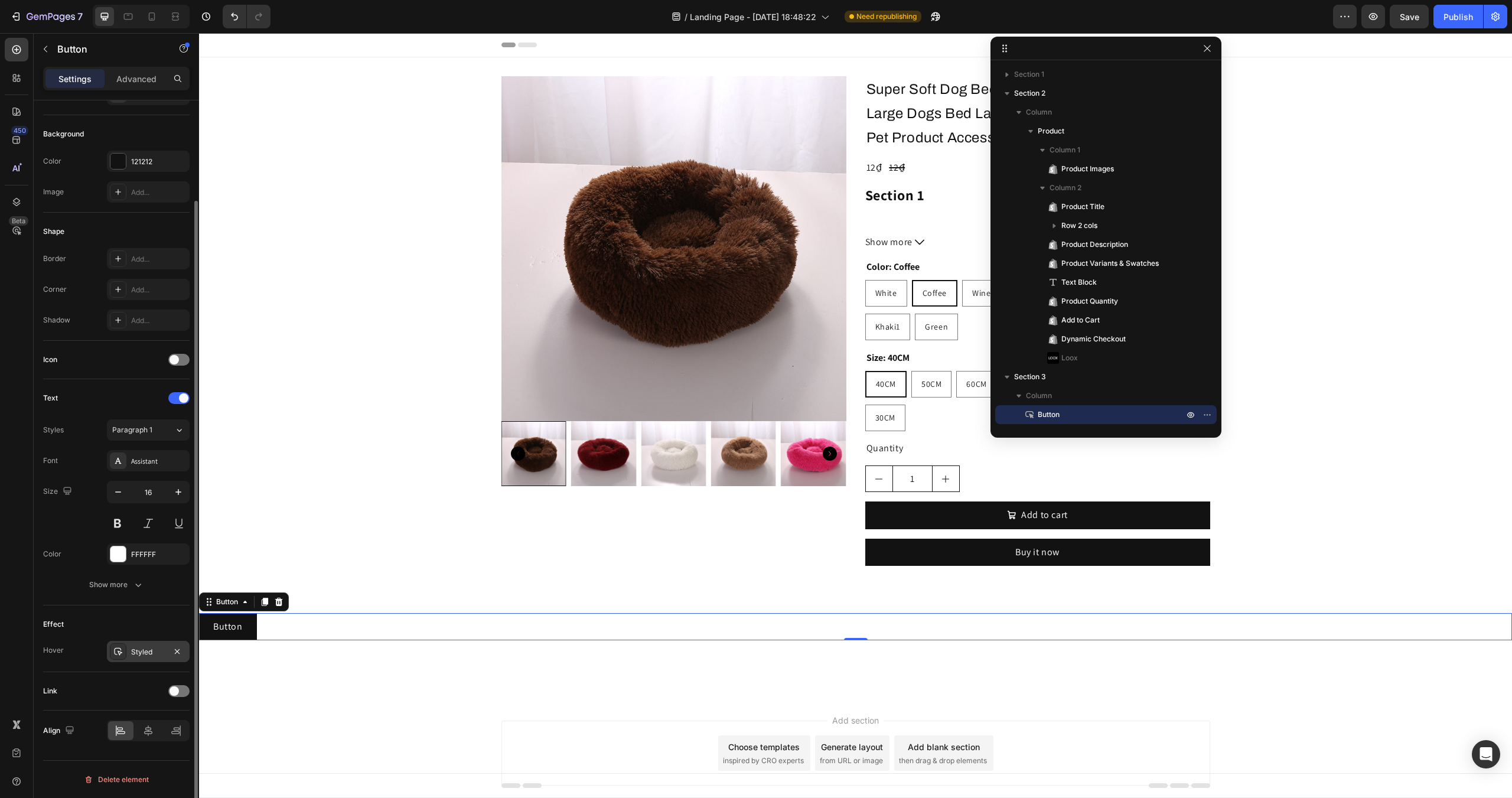
click at [136, 645] on div "Styled" at bounding box center [148, 651] width 83 height 21
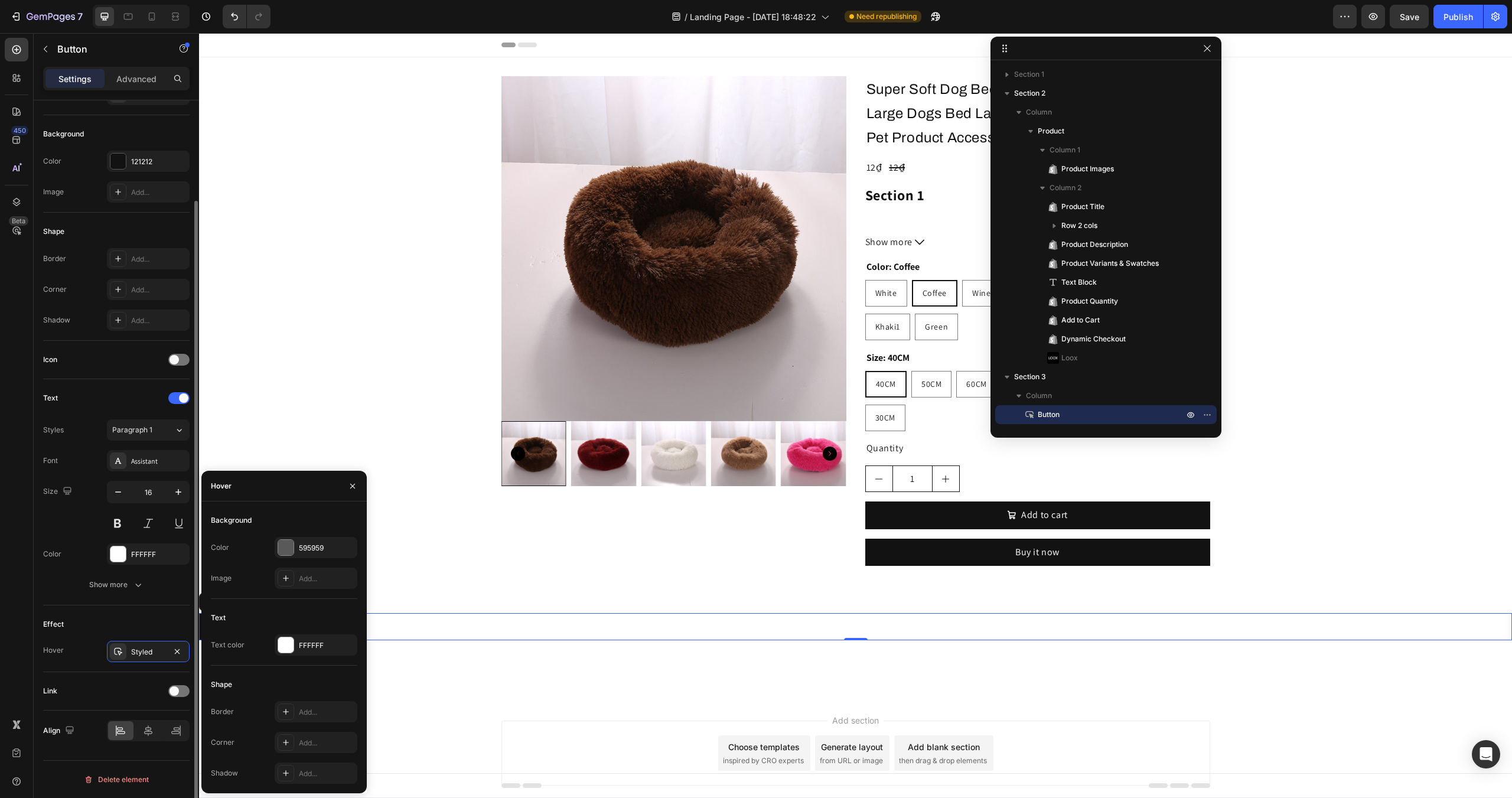
click at [123, 607] on div "Effect Hover Styled" at bounding box center [116, 639] width 146 height 67
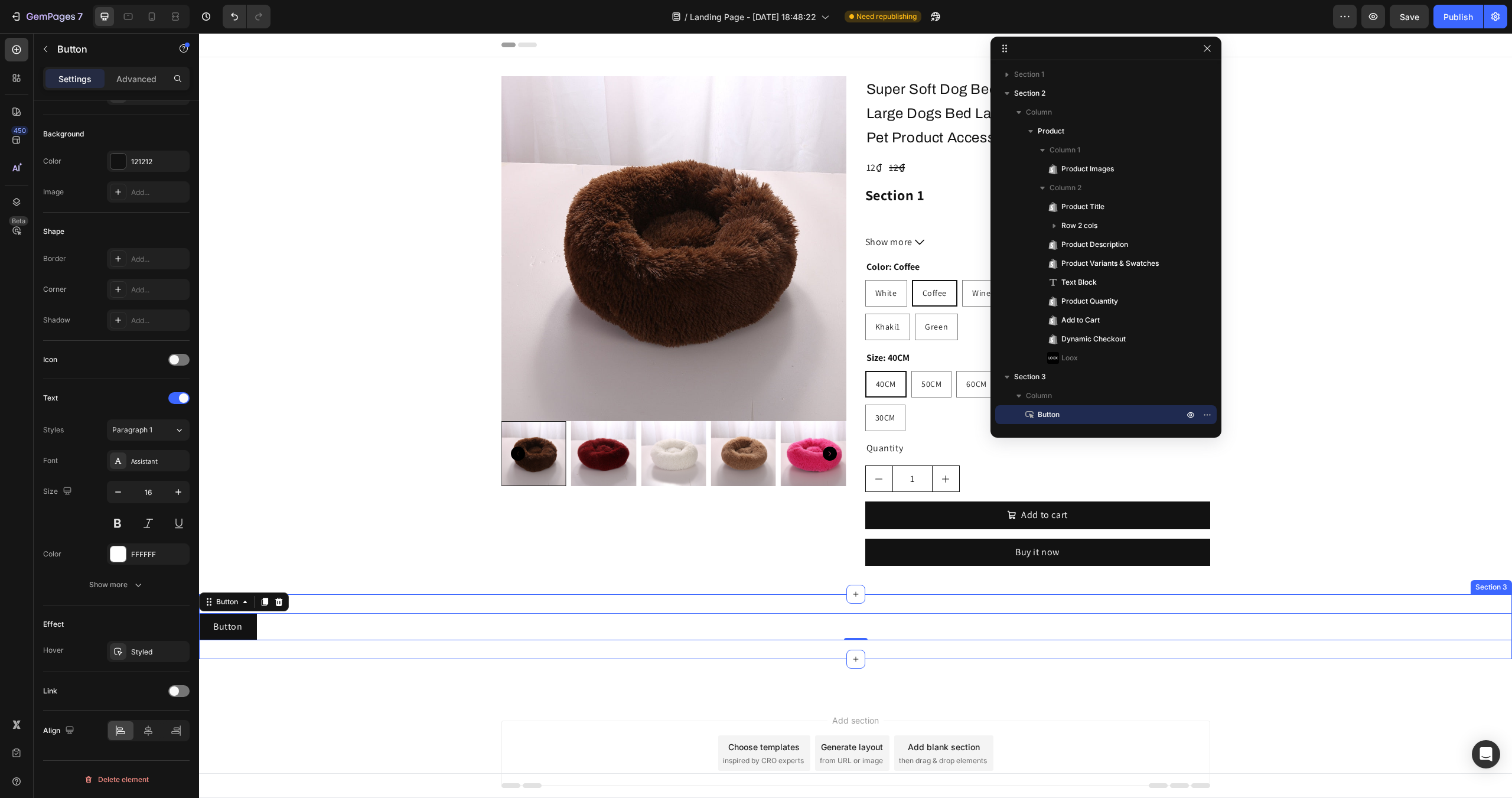
scroll to position [0, 0]
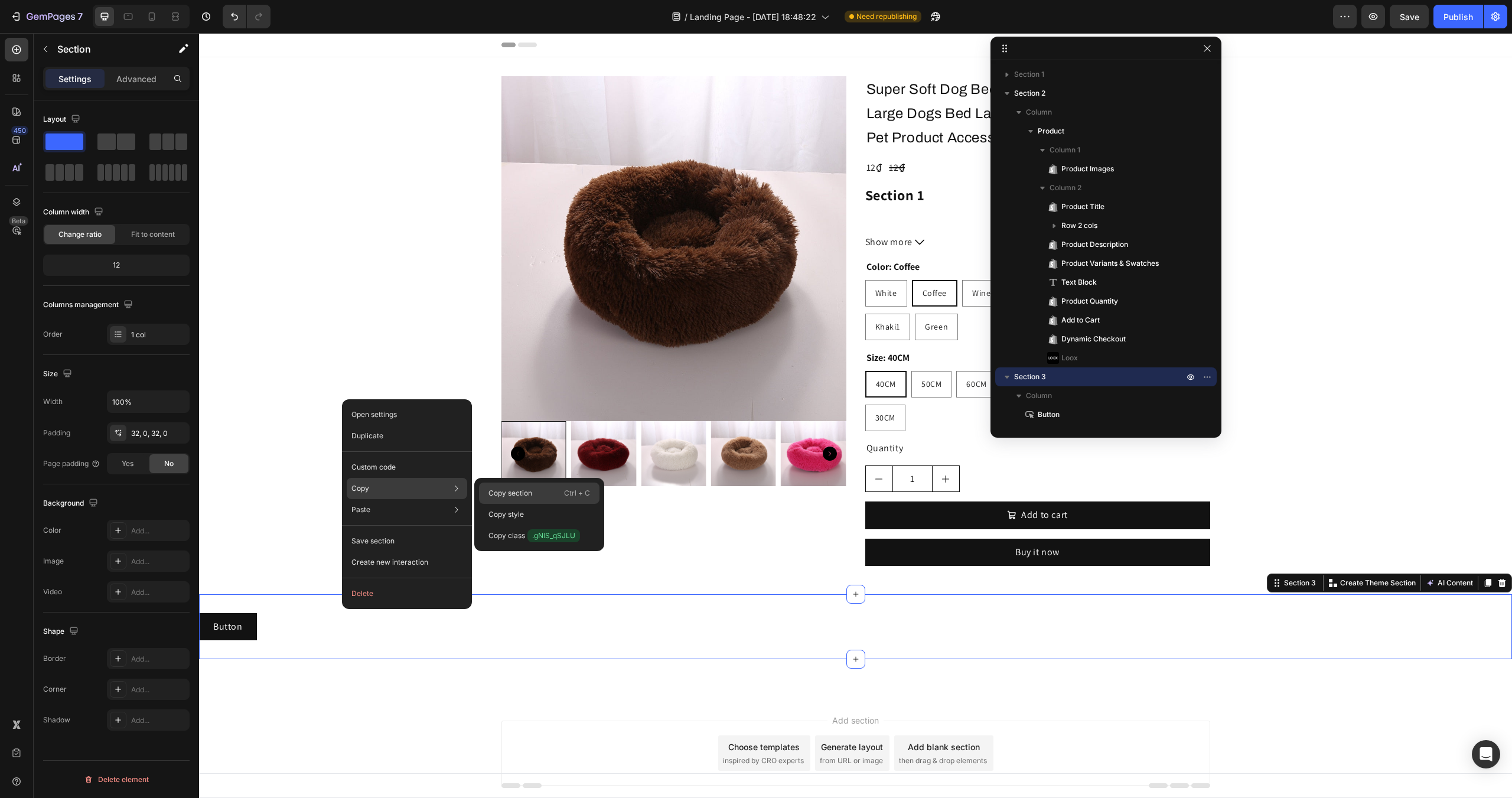
click at [503, 490] on p "Copy section" at bounding box center [510, 493] width 44 height 10
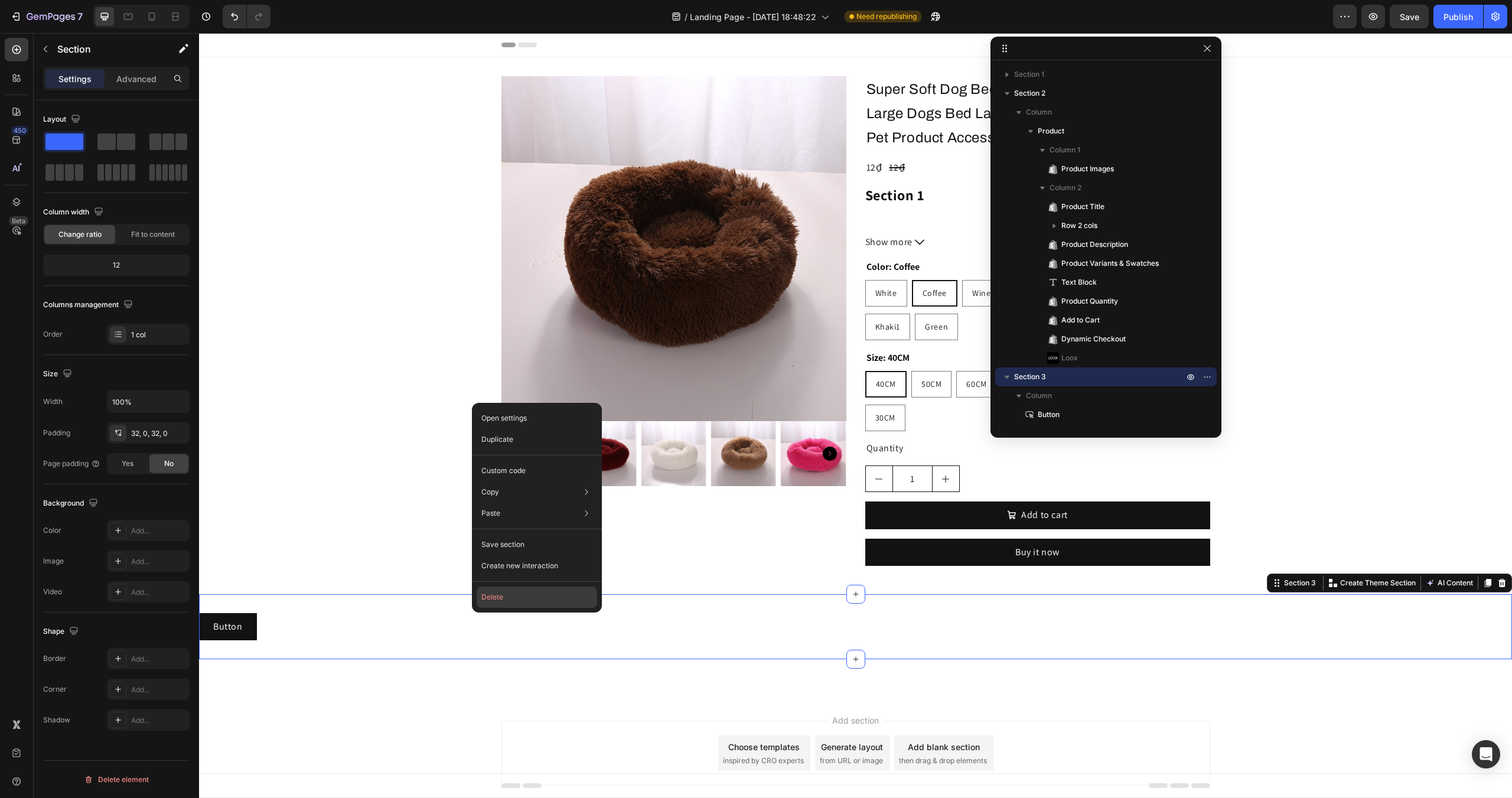
click at [495, 594] on button "Delete" at bounding box center [536, 597] width 120 height 21
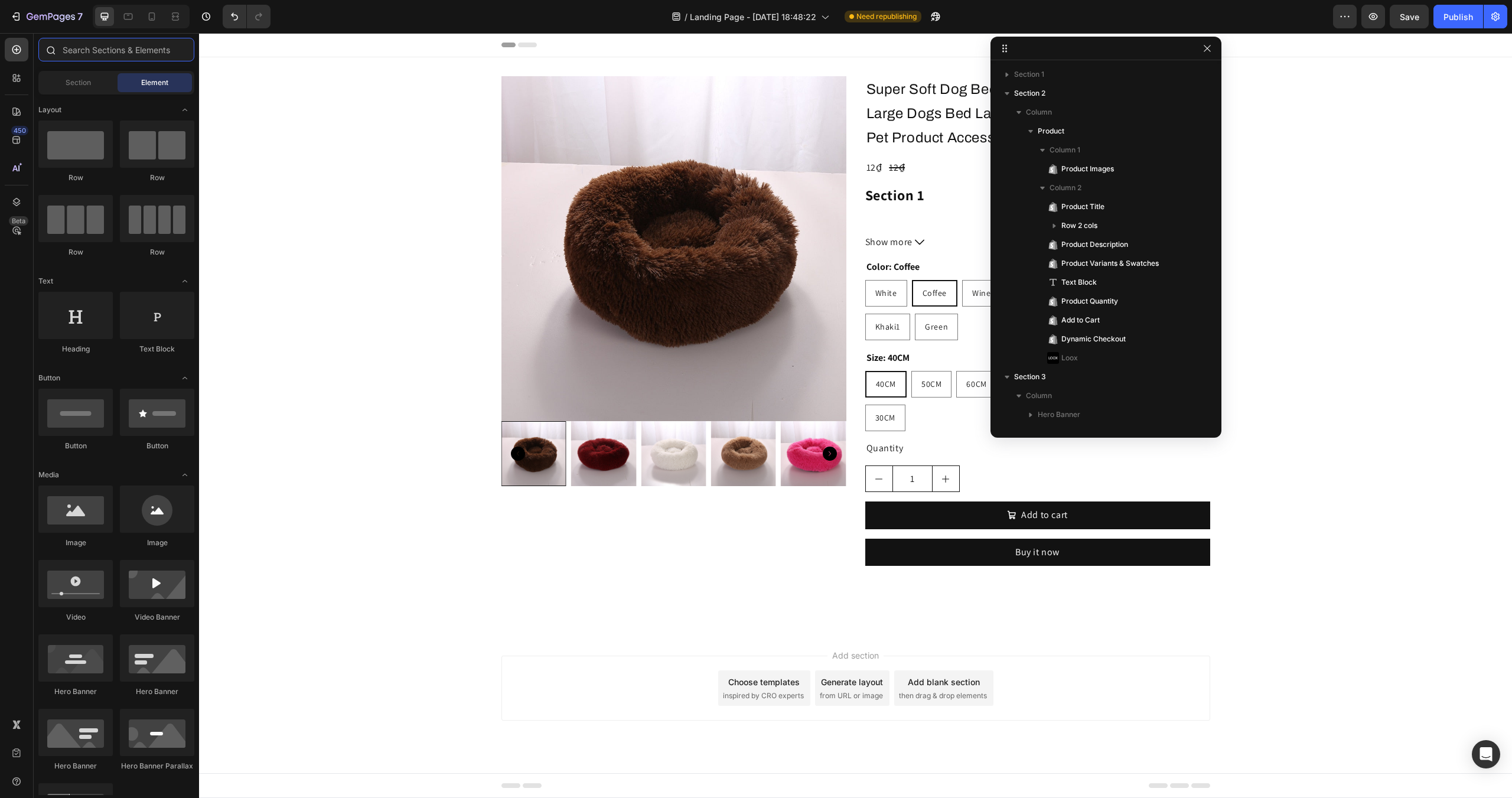
click at [86, 56] on input "text" at bounding box center [116, 49] width 156 height 23
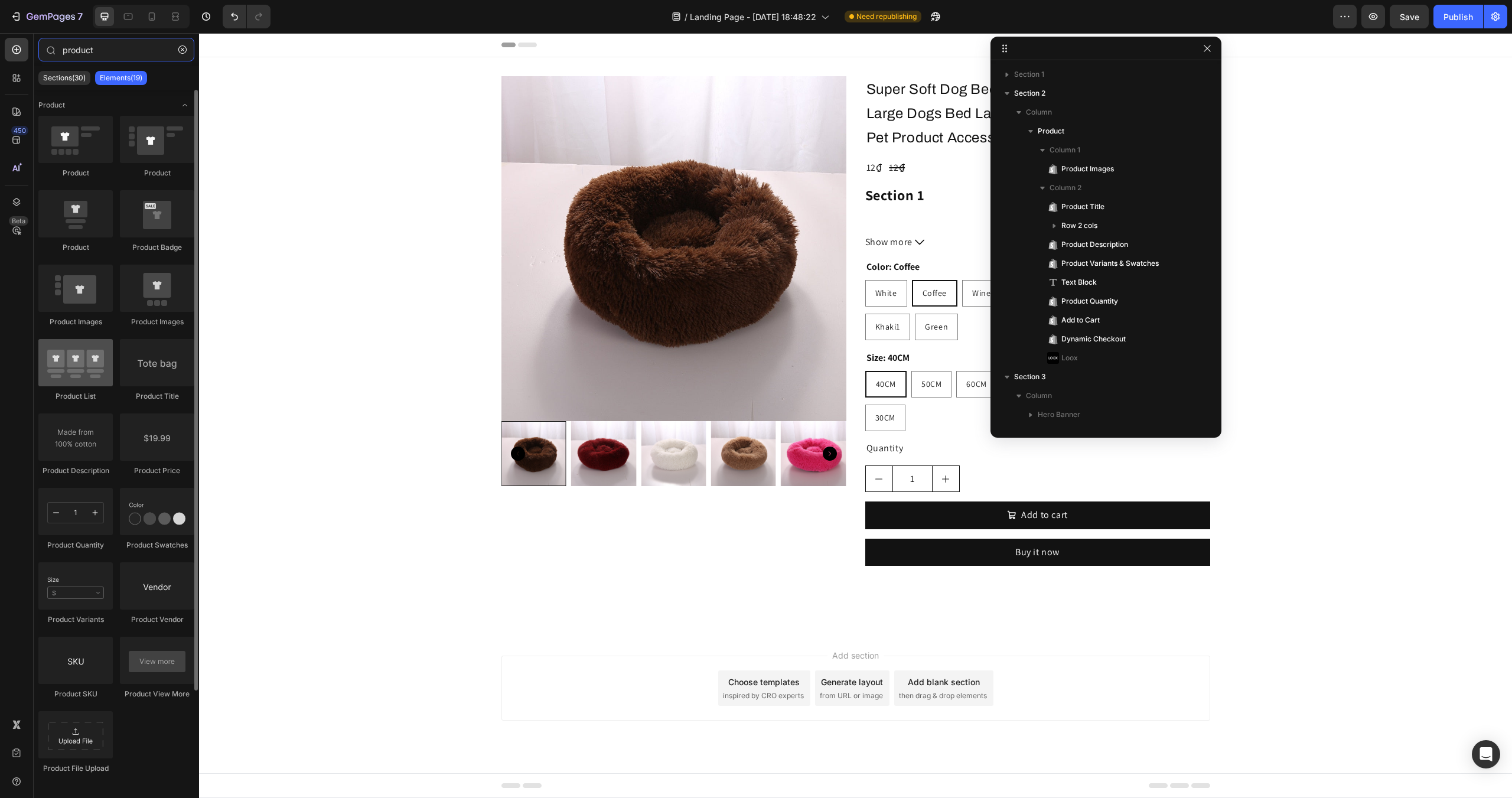
type input "product"
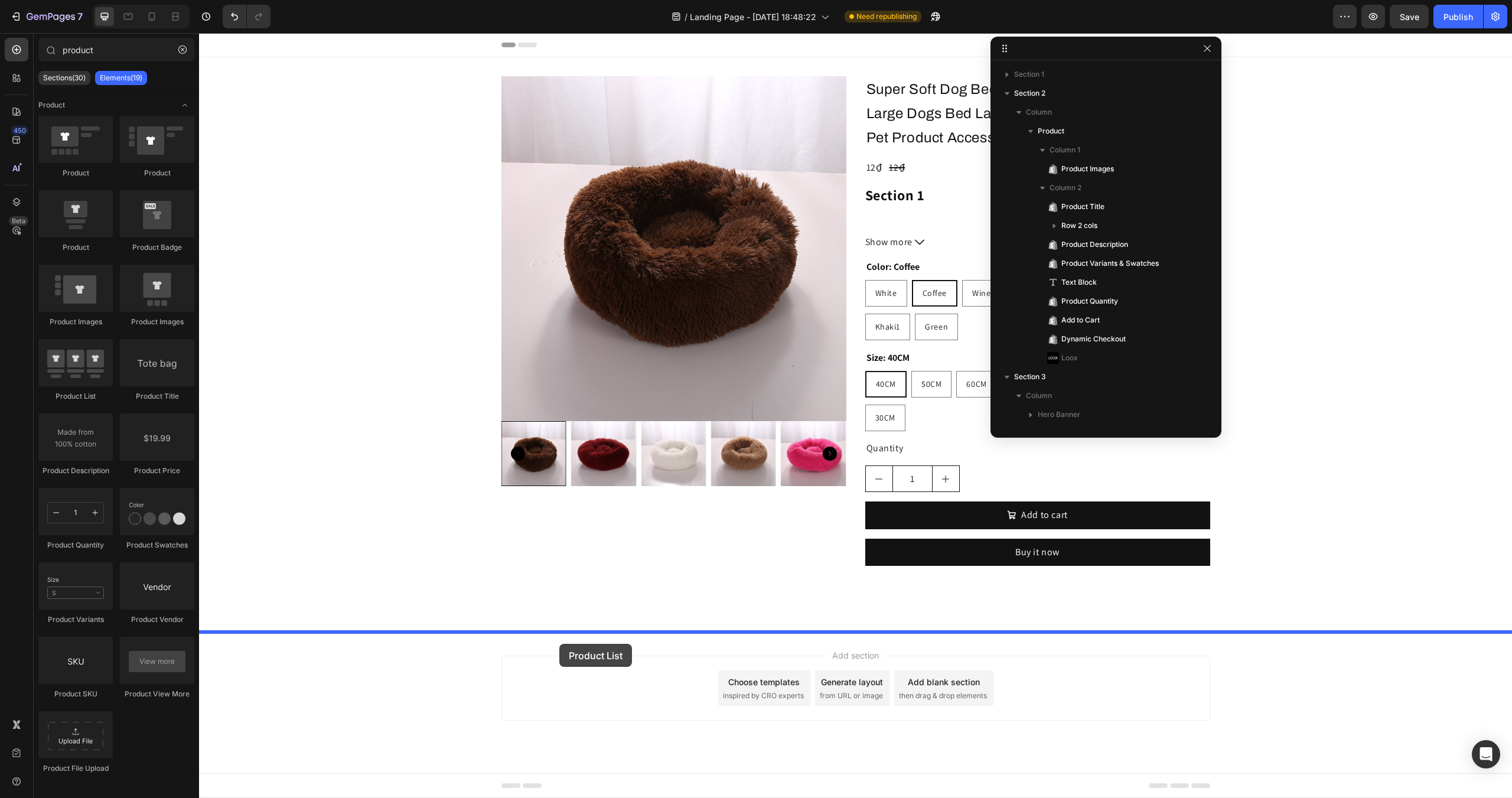
drag, startPoint x: 284, startPoint y: 394, endPoint x: 560, endPoint y: 644, distance: 372.4
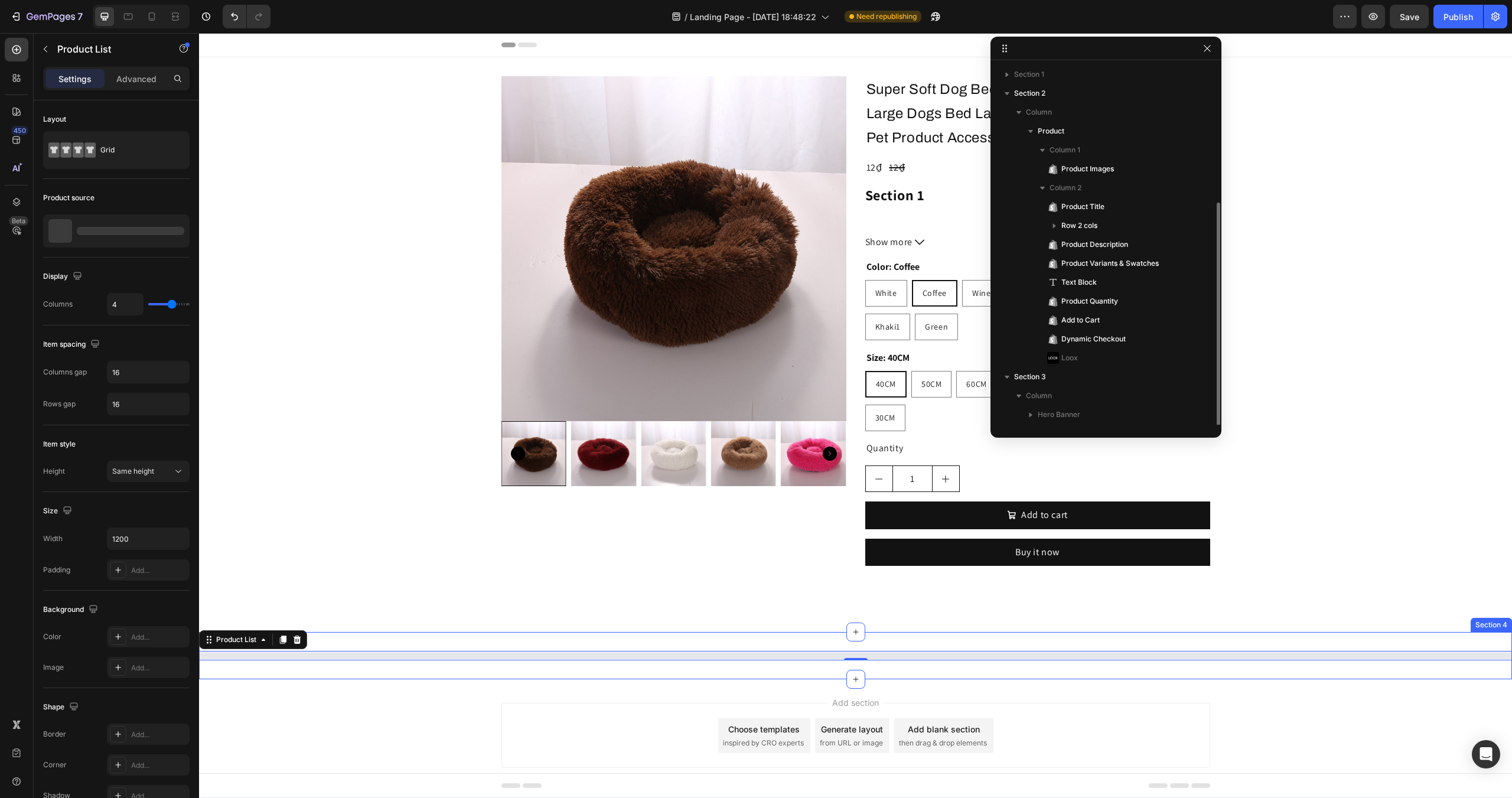
scroll to position [75, 0]
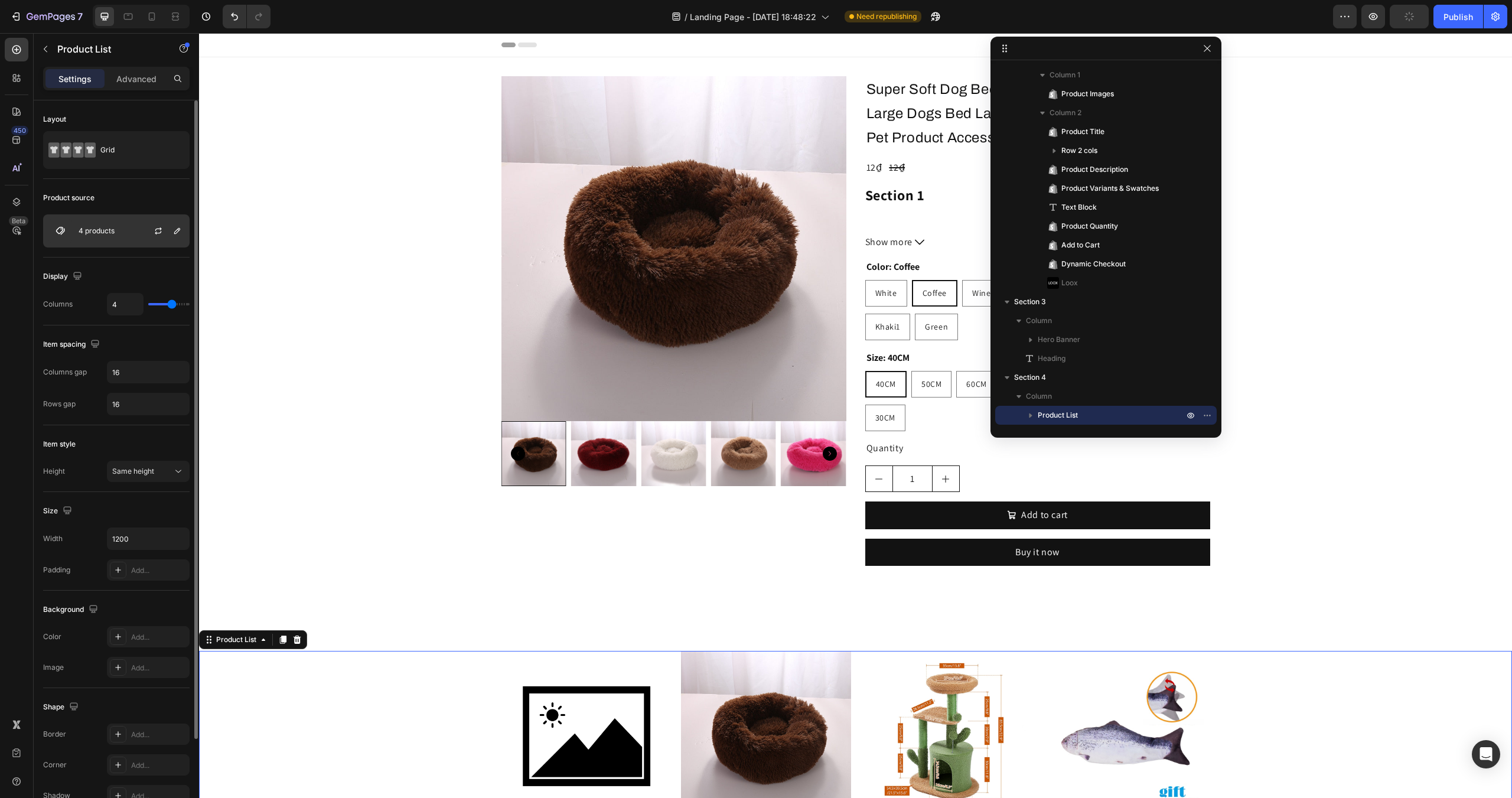
click at [104, 236] on div "4 products" at bounding box center [116, 231] width 146 height 33
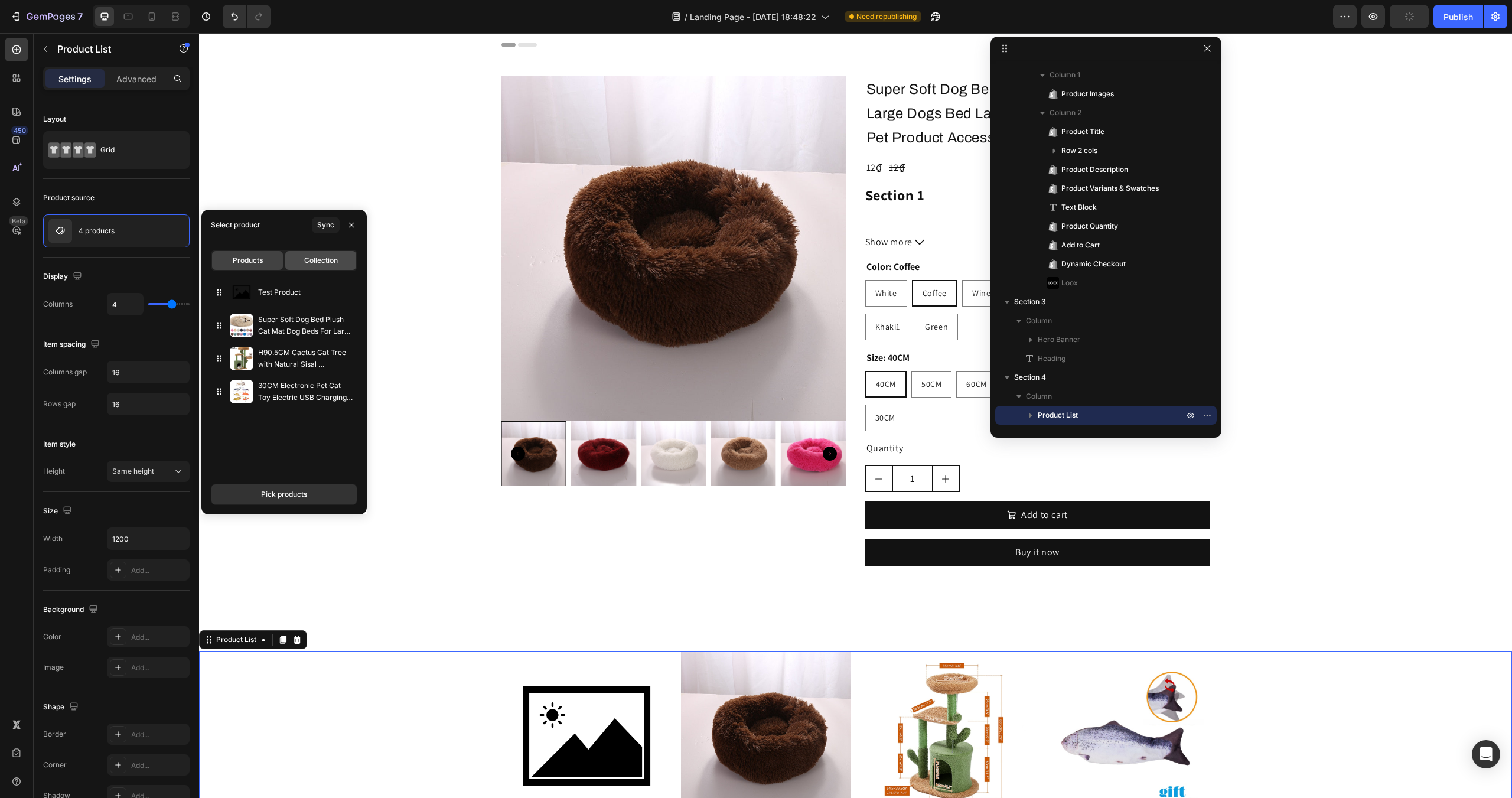
click at [319, 256] on span "Collection" at bounding box center [321, 260] width 34 height 10
type input "10"
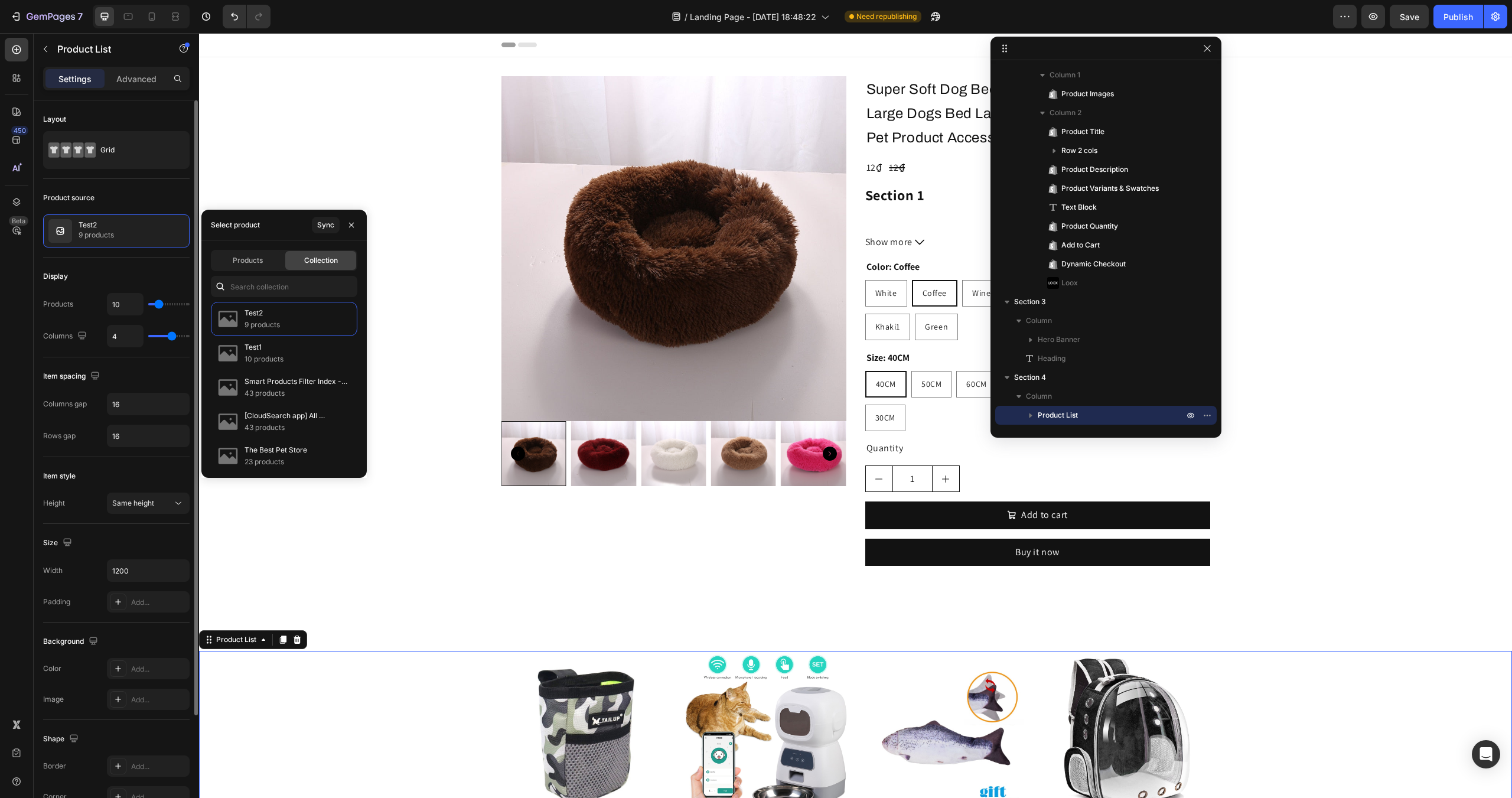
click at [120, 263] on div "Display Products 10 Columns 4" at bounding box center [116, 307] width 146 height 100
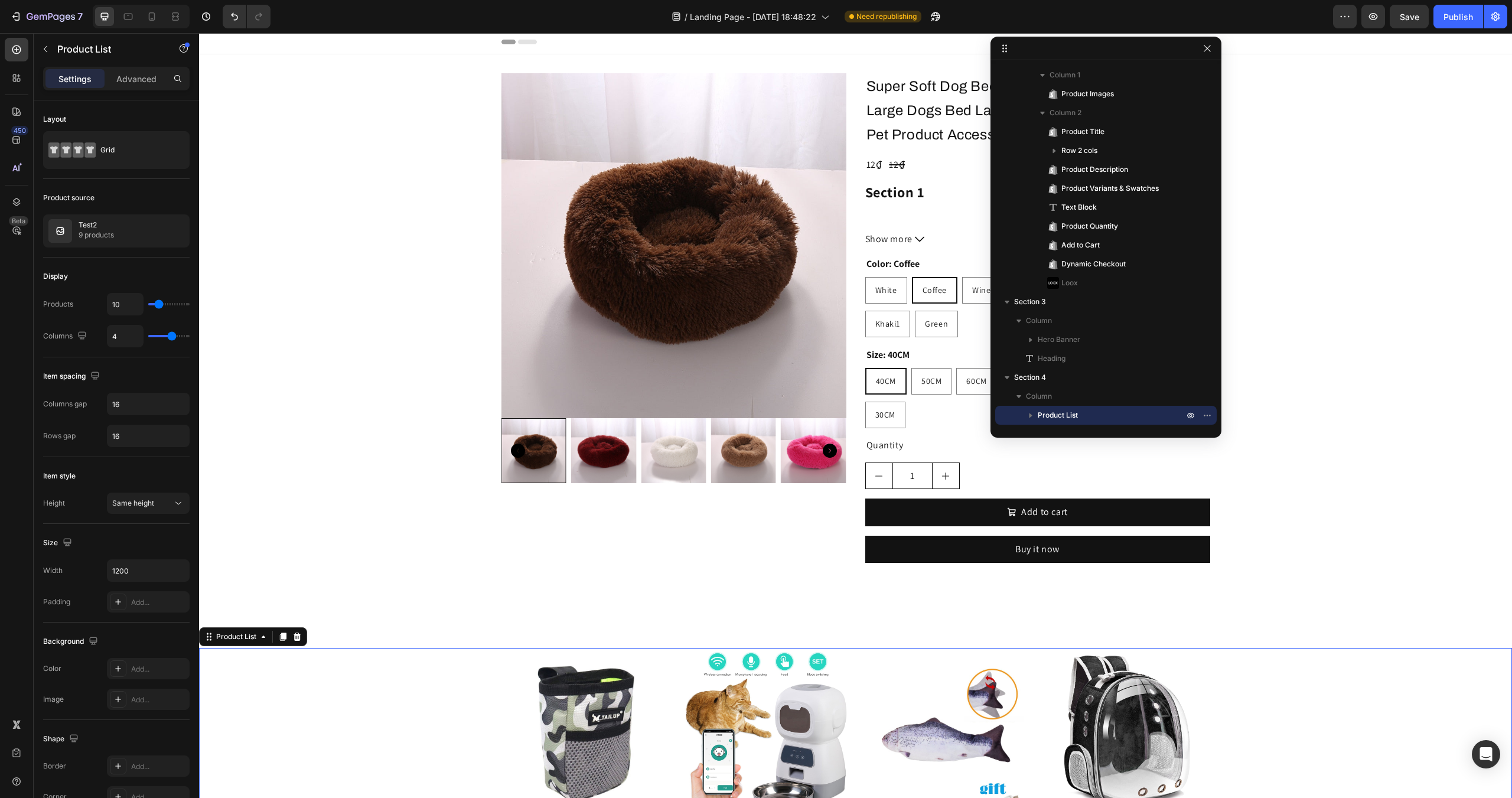
scroll to position [0, 0]
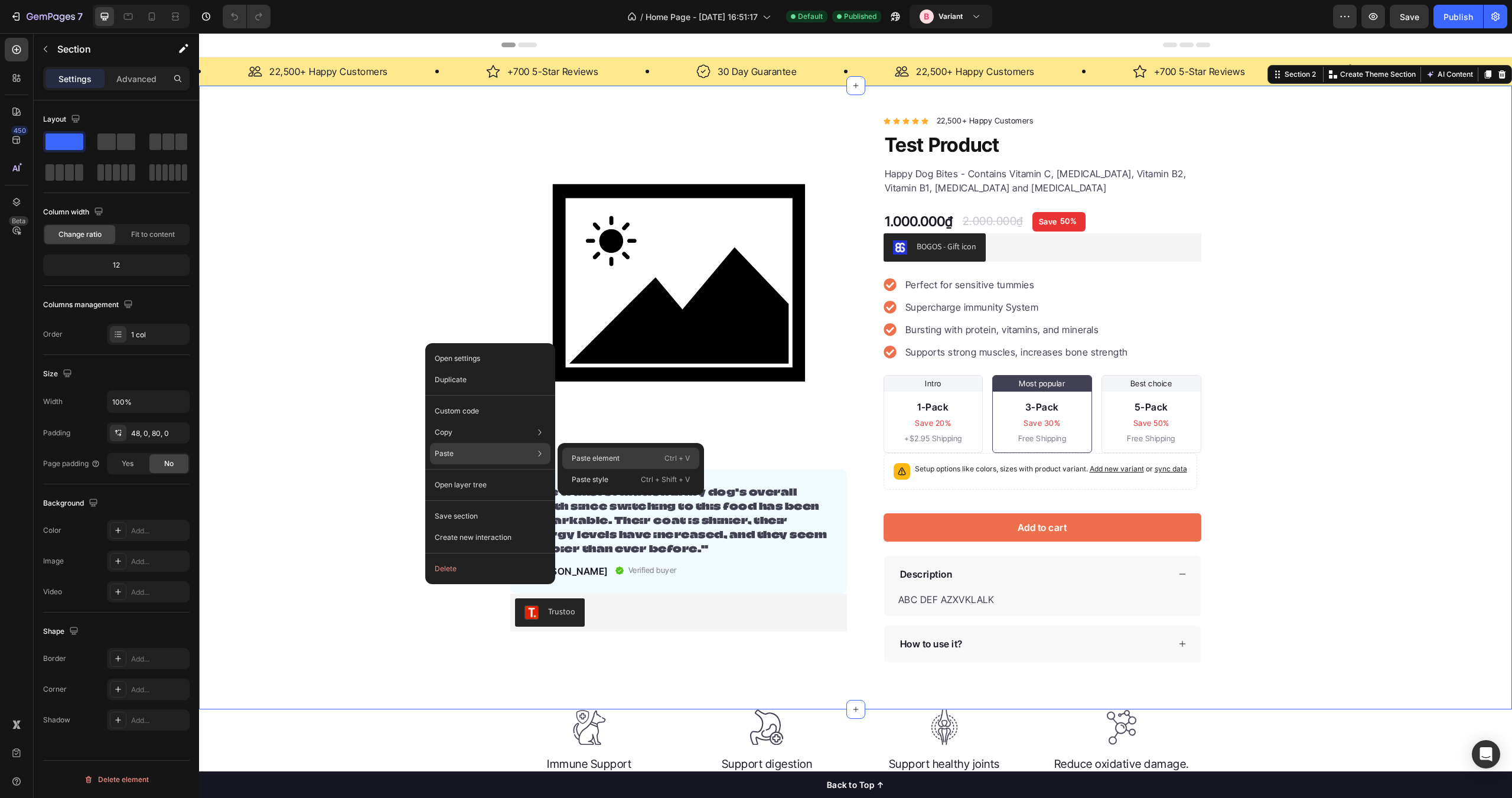
click at [635, 469] on div "Paste element Ctrl + V" at bounding box center [631, 480] width 137 height 21
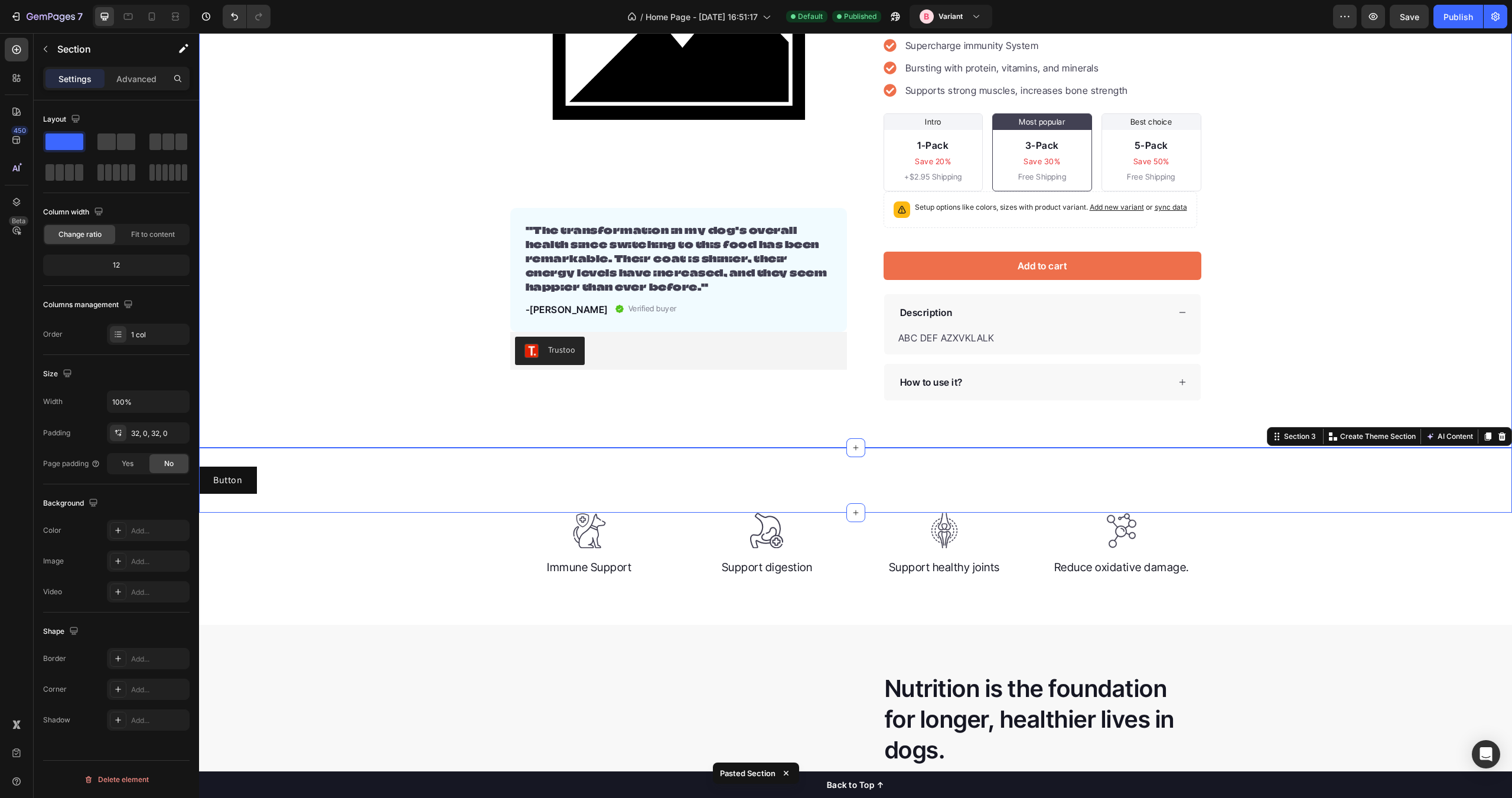
scroll to position [296, 0]
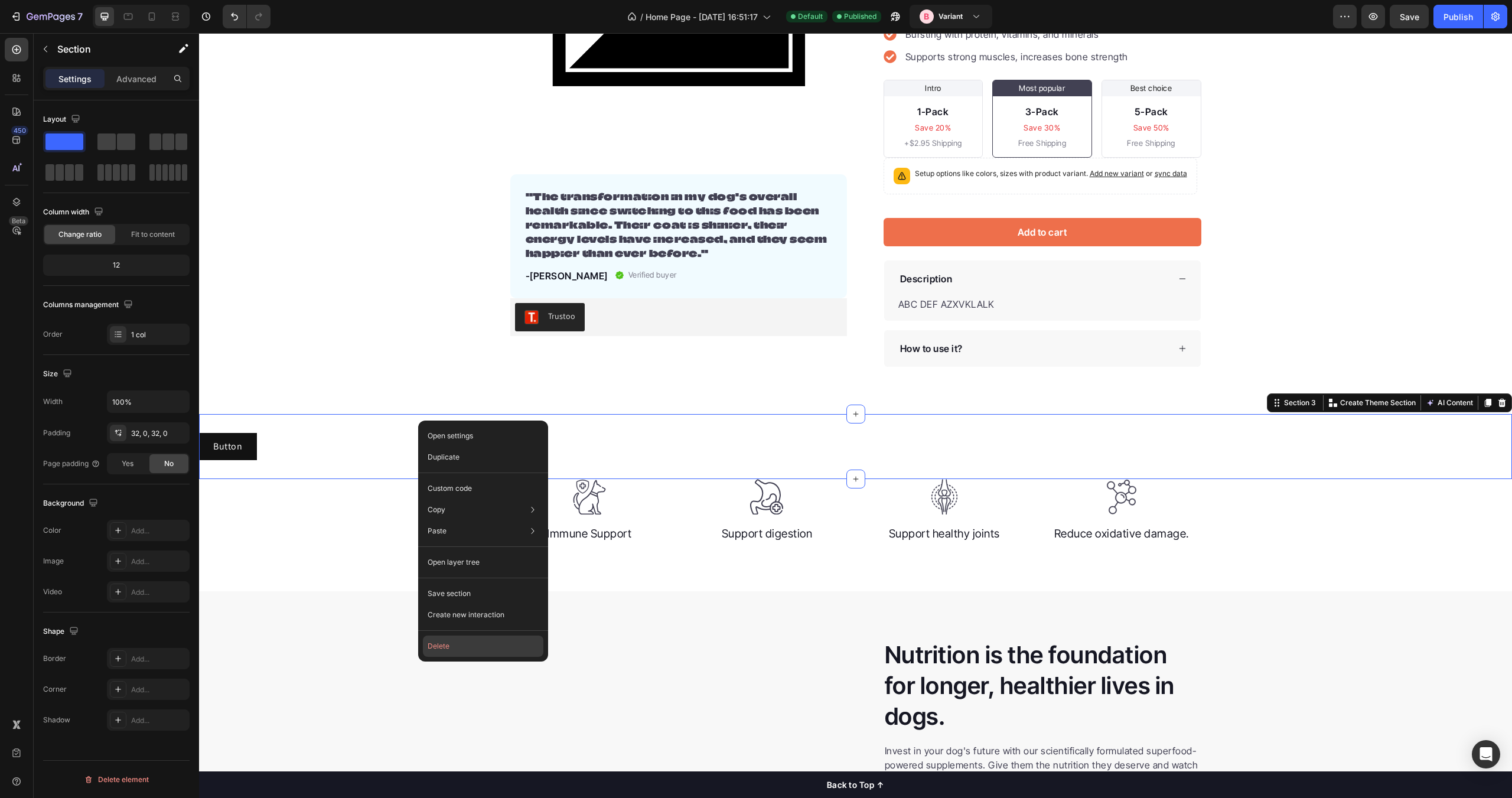
click at [449, 642] on button "Delete" at bounding box center [482, 646] width 120 height 21
